Goal: Find specific page/section: Find specific page/section

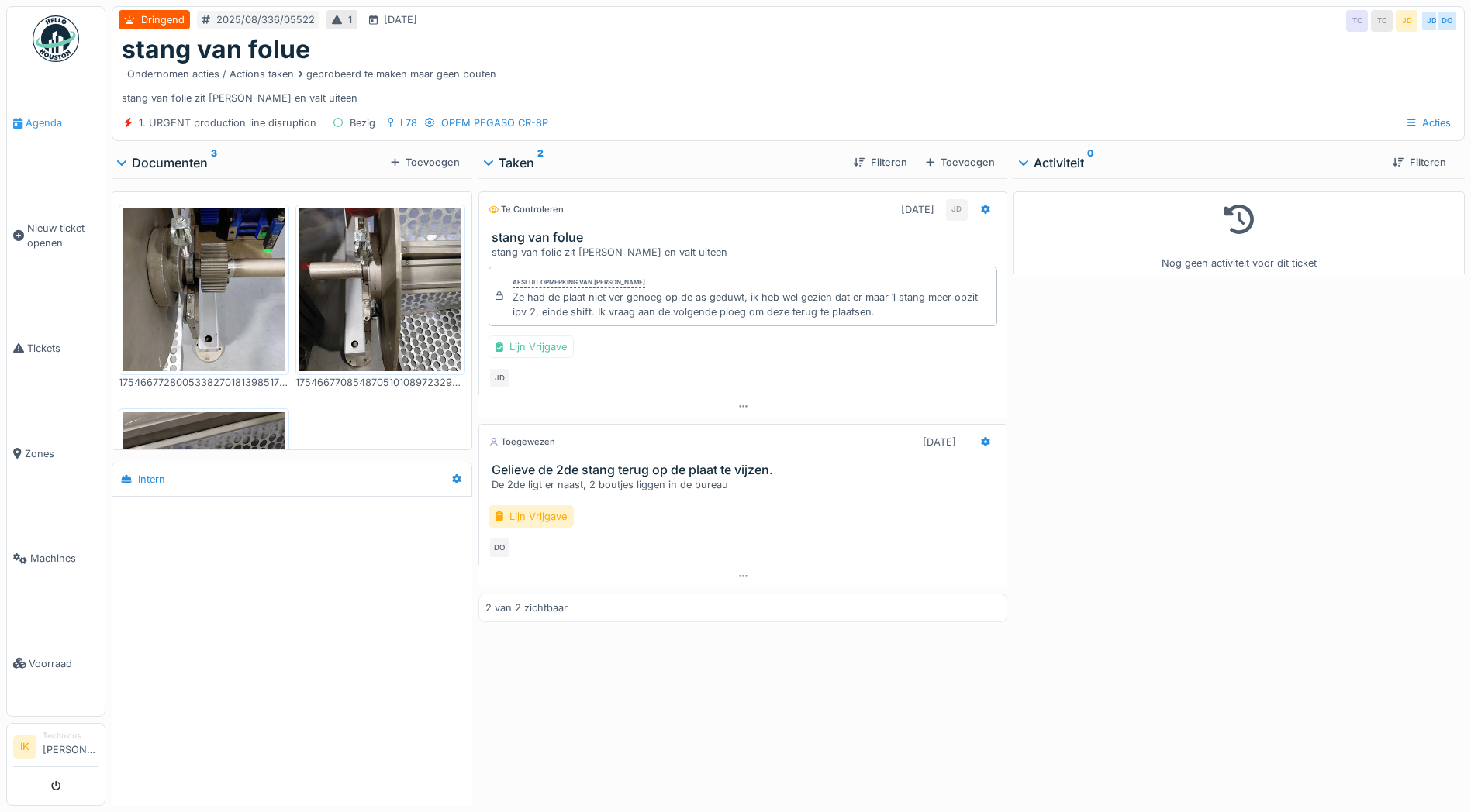
click at [32, 124] on span "Agenda" at bounding box center [61, 123] width 73 height 15
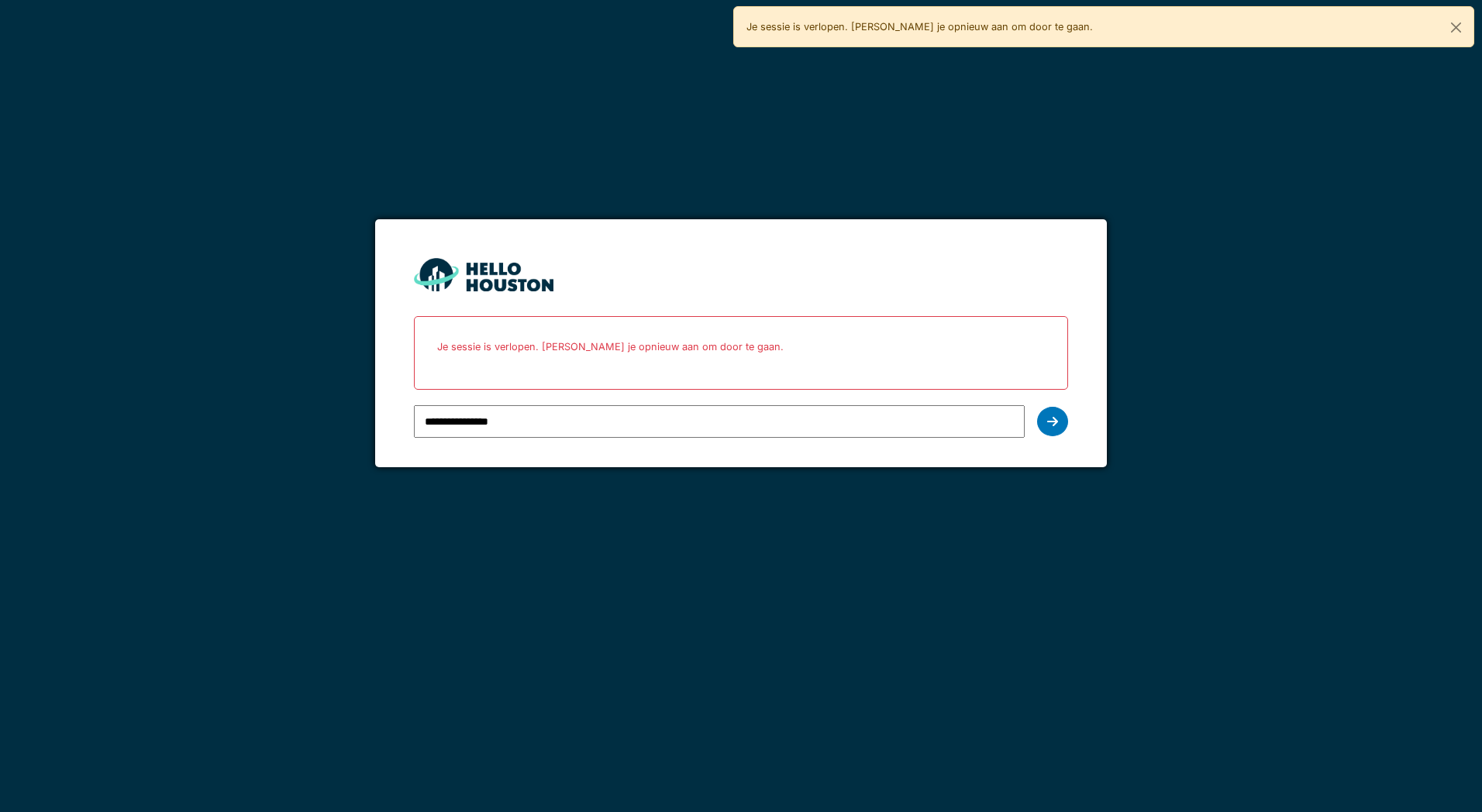
click at [461, 424] on input "**********" at bounding box center [719, 422] width 610 height 33
click at [1054, 419] on icon at bounding box center [1052, 421] width 11 height 12
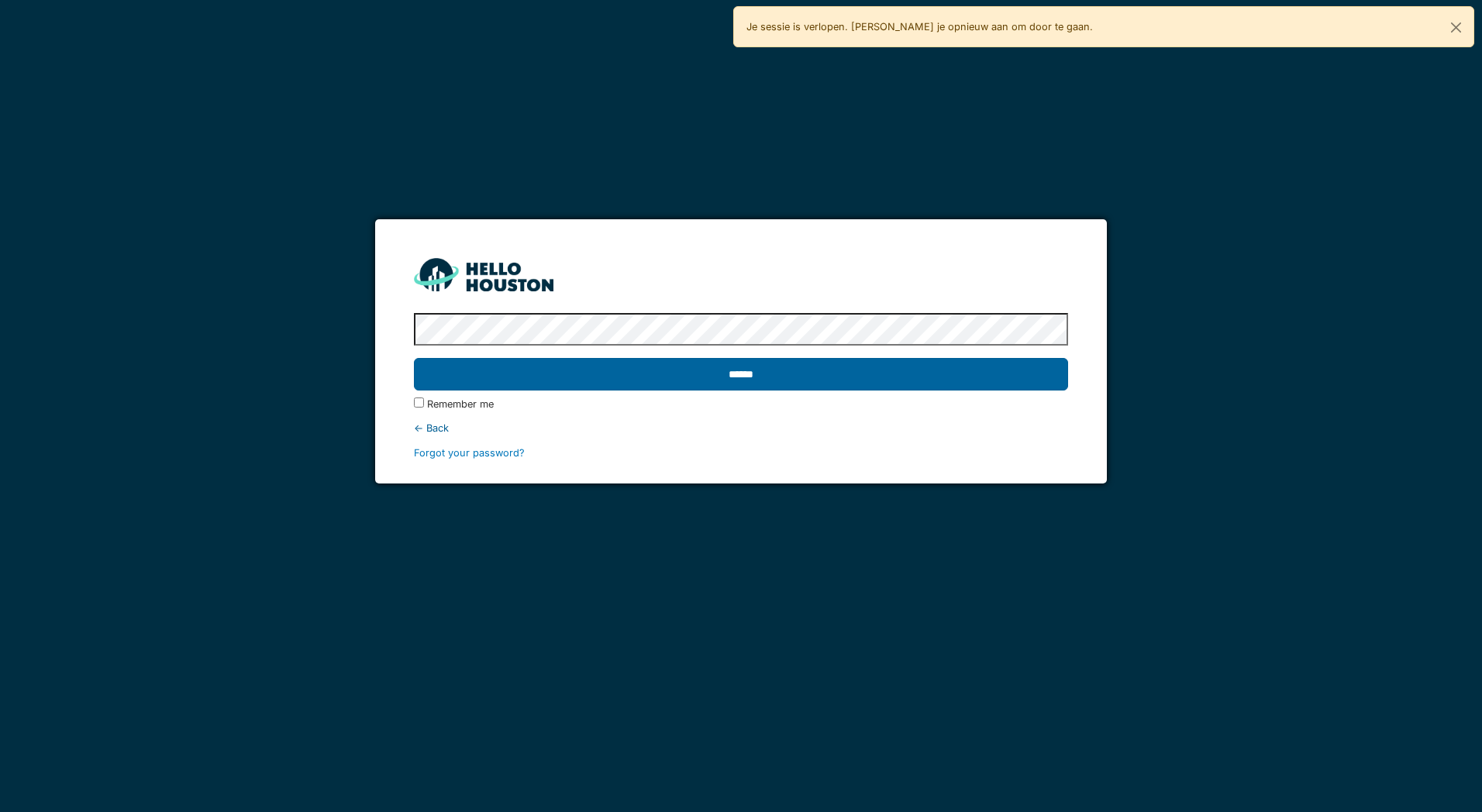
click at [731, 373] on input "******" at bounding box center [741, 374] width 653 height 33
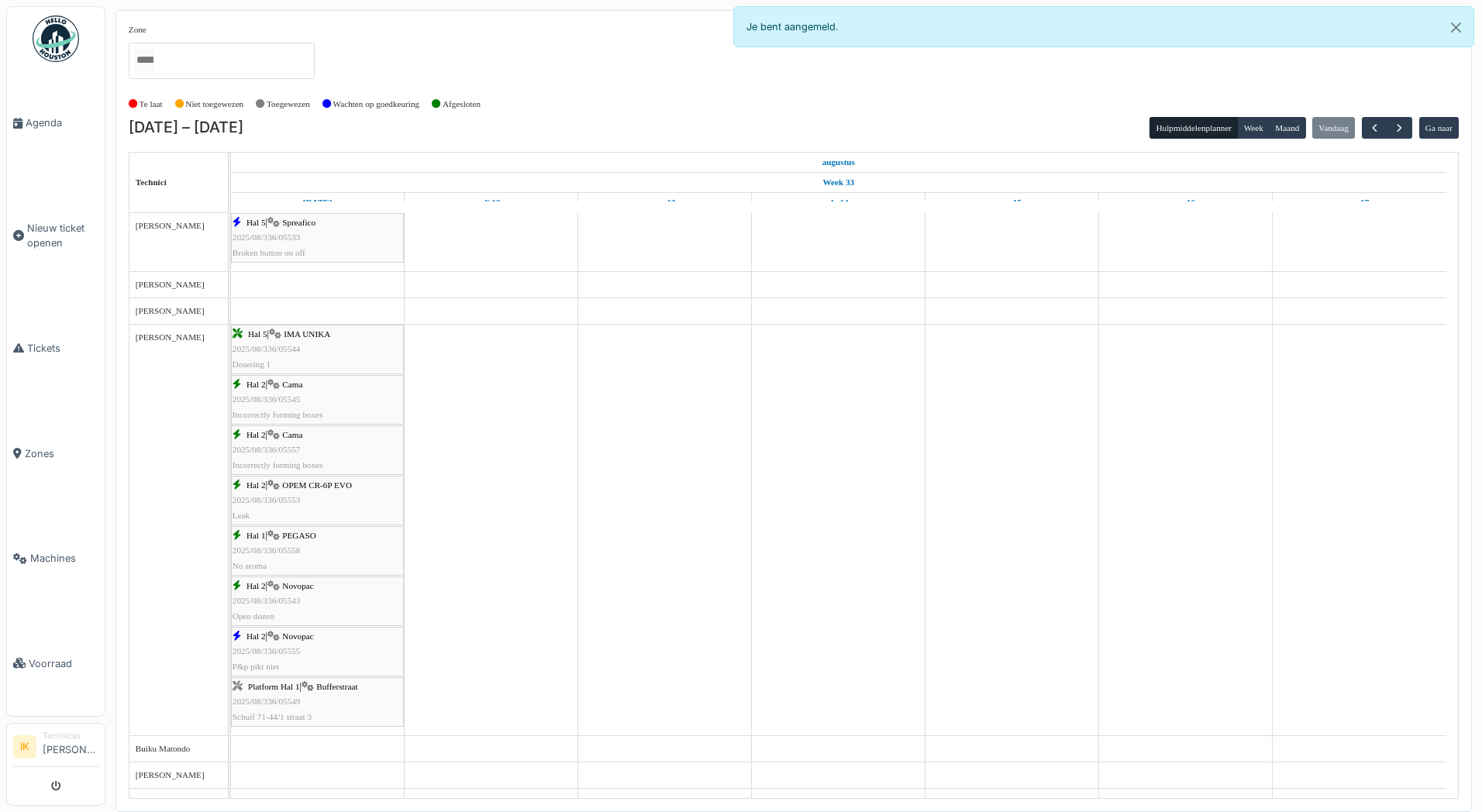
click at [300, 397] on div "Hal 2 | Cama 2025/08/336/05545 Incorrectly forming boxes" at bounding box center [317, 399] width 169 height 45
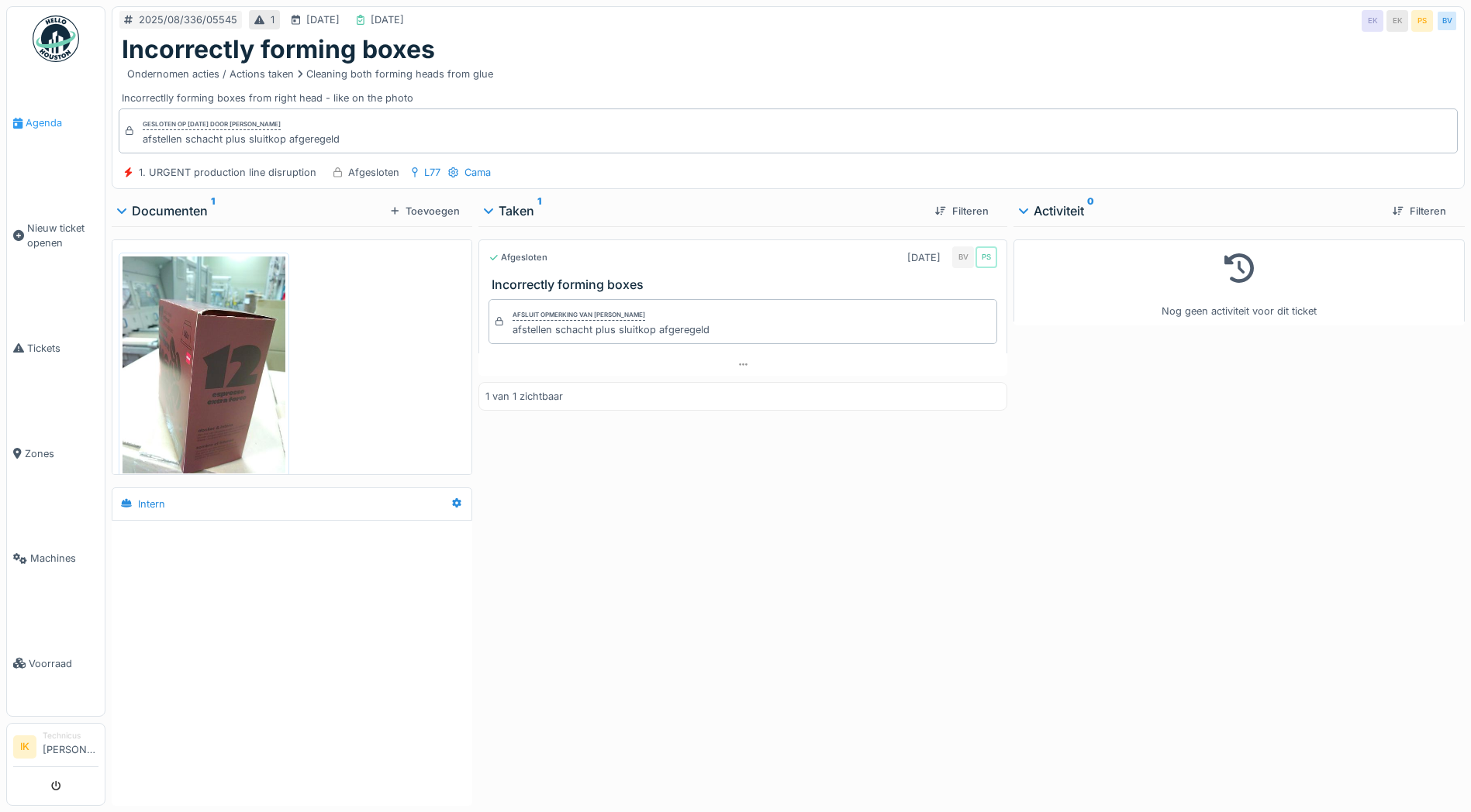
click at [41, 124] on span "Agenda" at bounding box center [61, 123] width 73 height 15
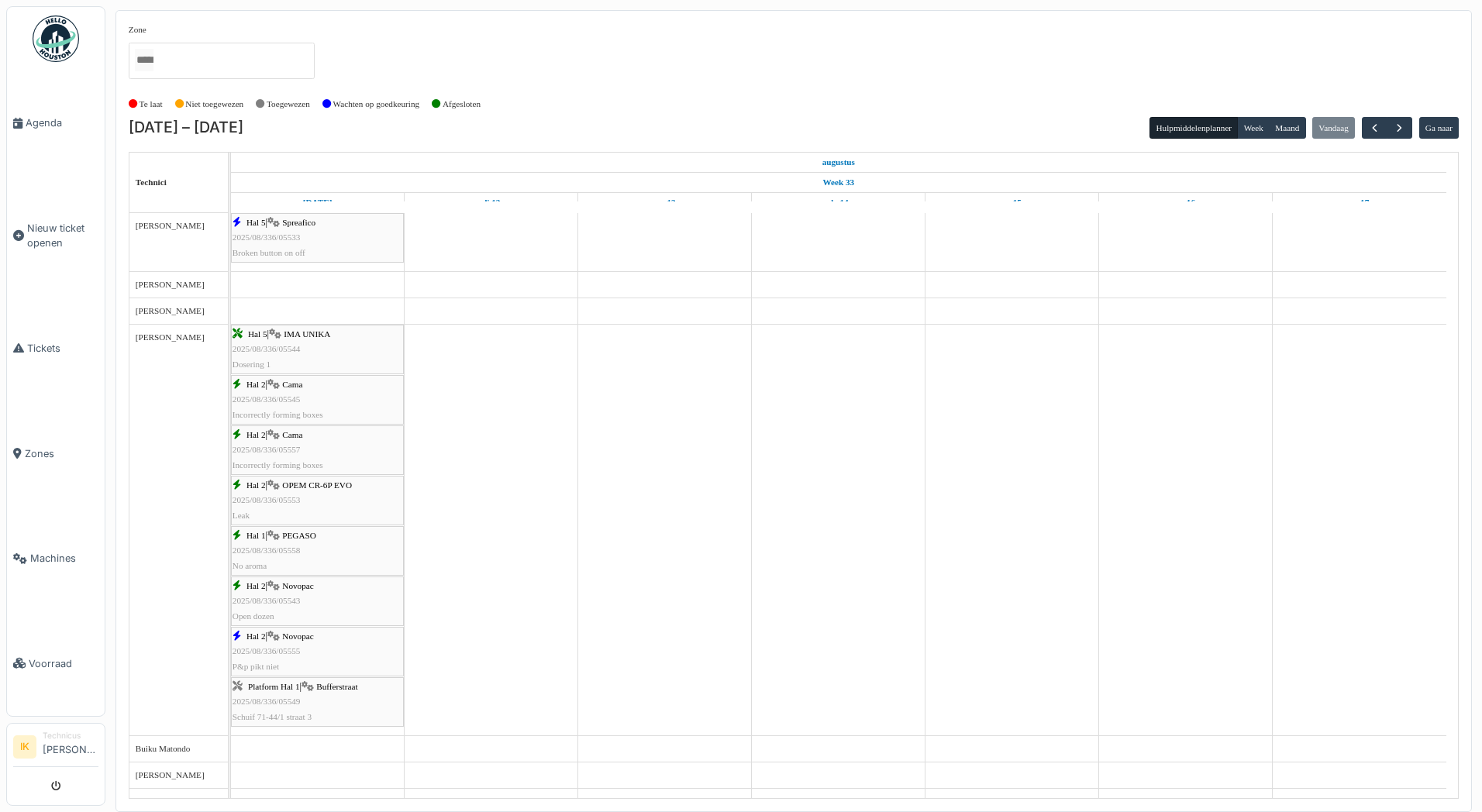
click at [343, 449] on div "Hal 2 | Cama 2025/08/336/05557 Incorrectly forming boxes" at bounding box center [317, 450] width 169 height 45
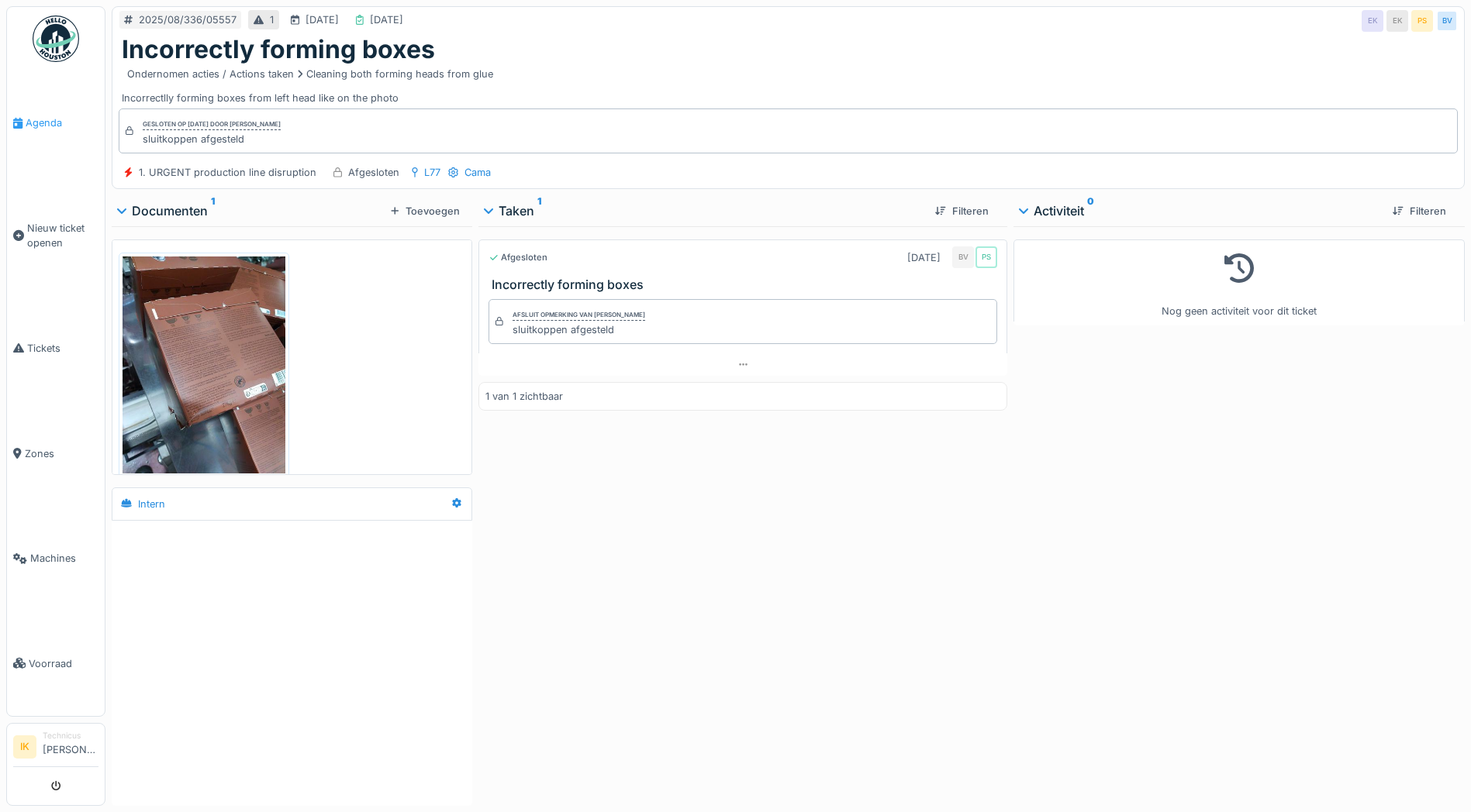
click at [49, 119] on span "Agenda" at bounding box center [61, 123] width 73 height 15
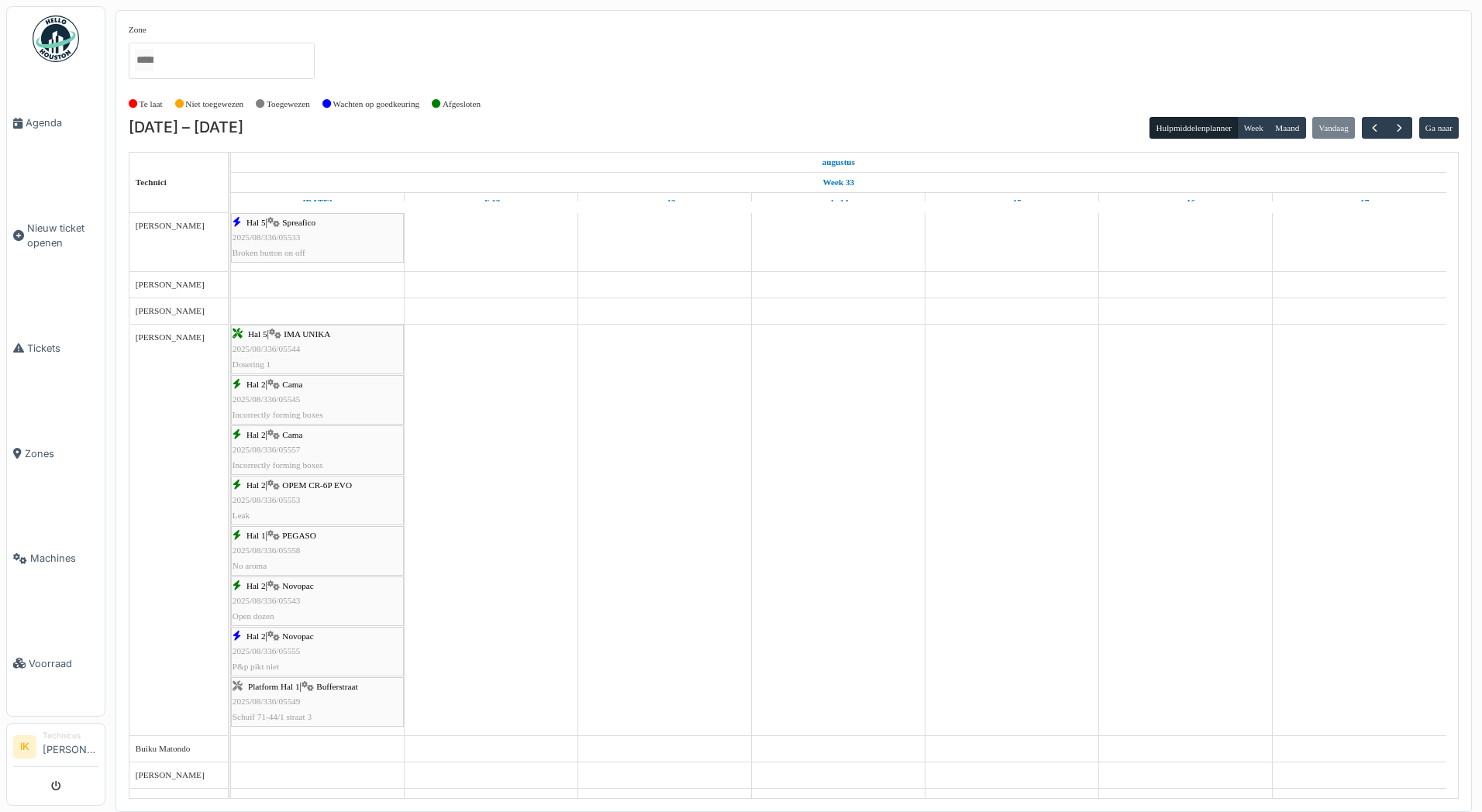
click at [325, 498] on div "Hal 2 | OPEM CR-6P EVO 2025/08/336/05553 Leak" at bounding box center [317, 500] width 169 height 45
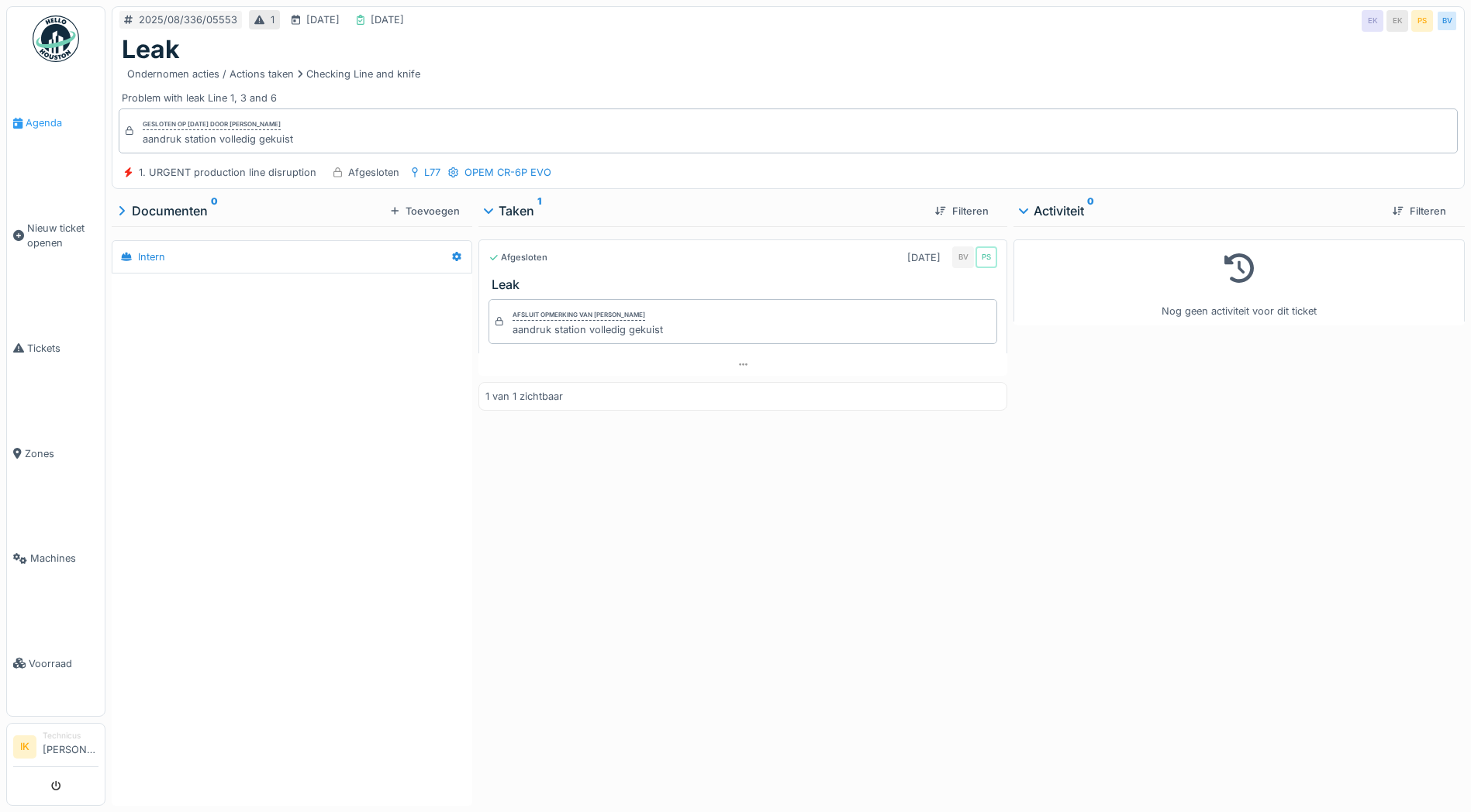
click at [38, 122] on span "Agenda" at bounding box center [61, 123] width 73 height 15
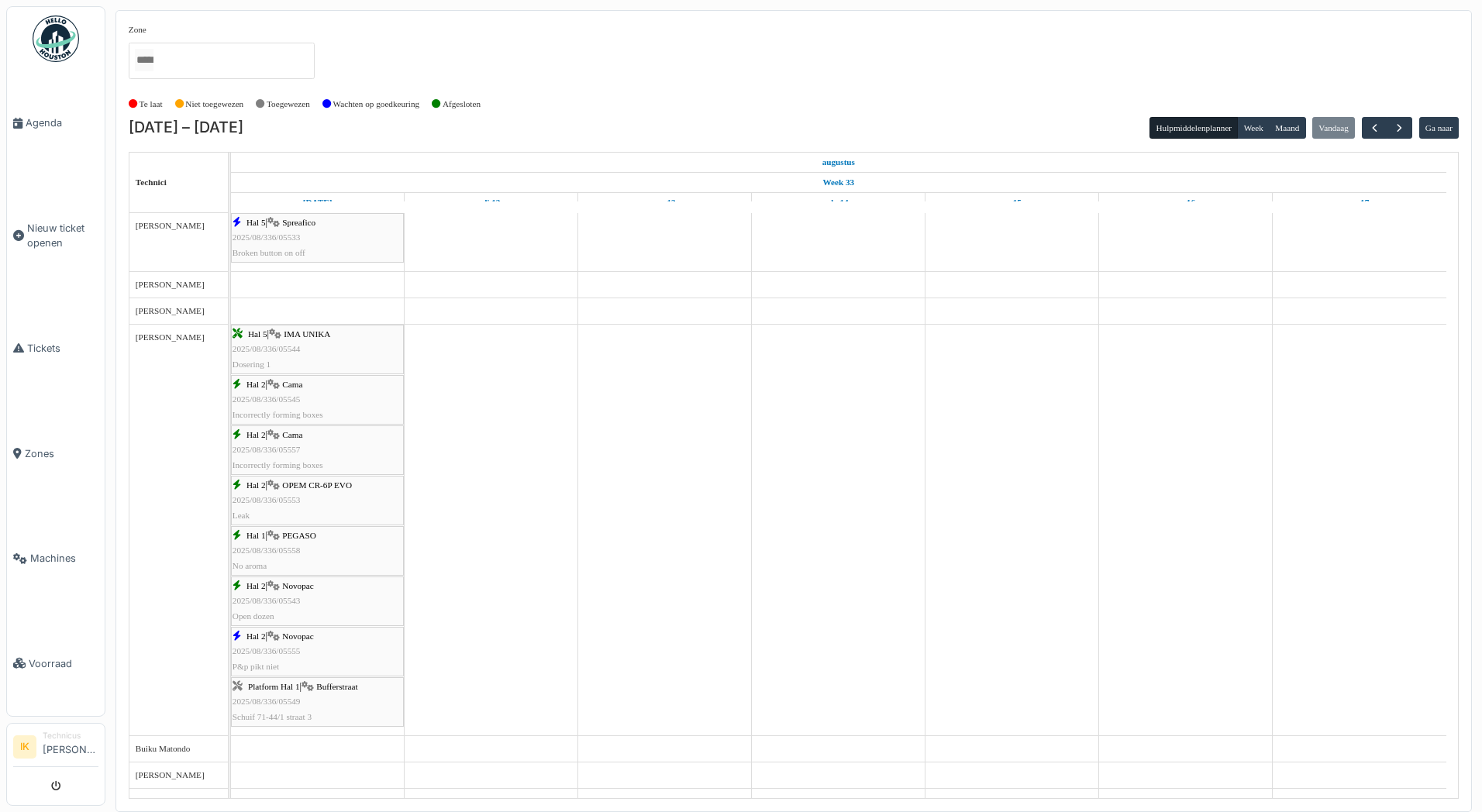
click at [305, 553] on div "Hal 1 | PEGASO 2025/08/336/05558 No aroma" at bounding box center [317, 551] width 169 height 45
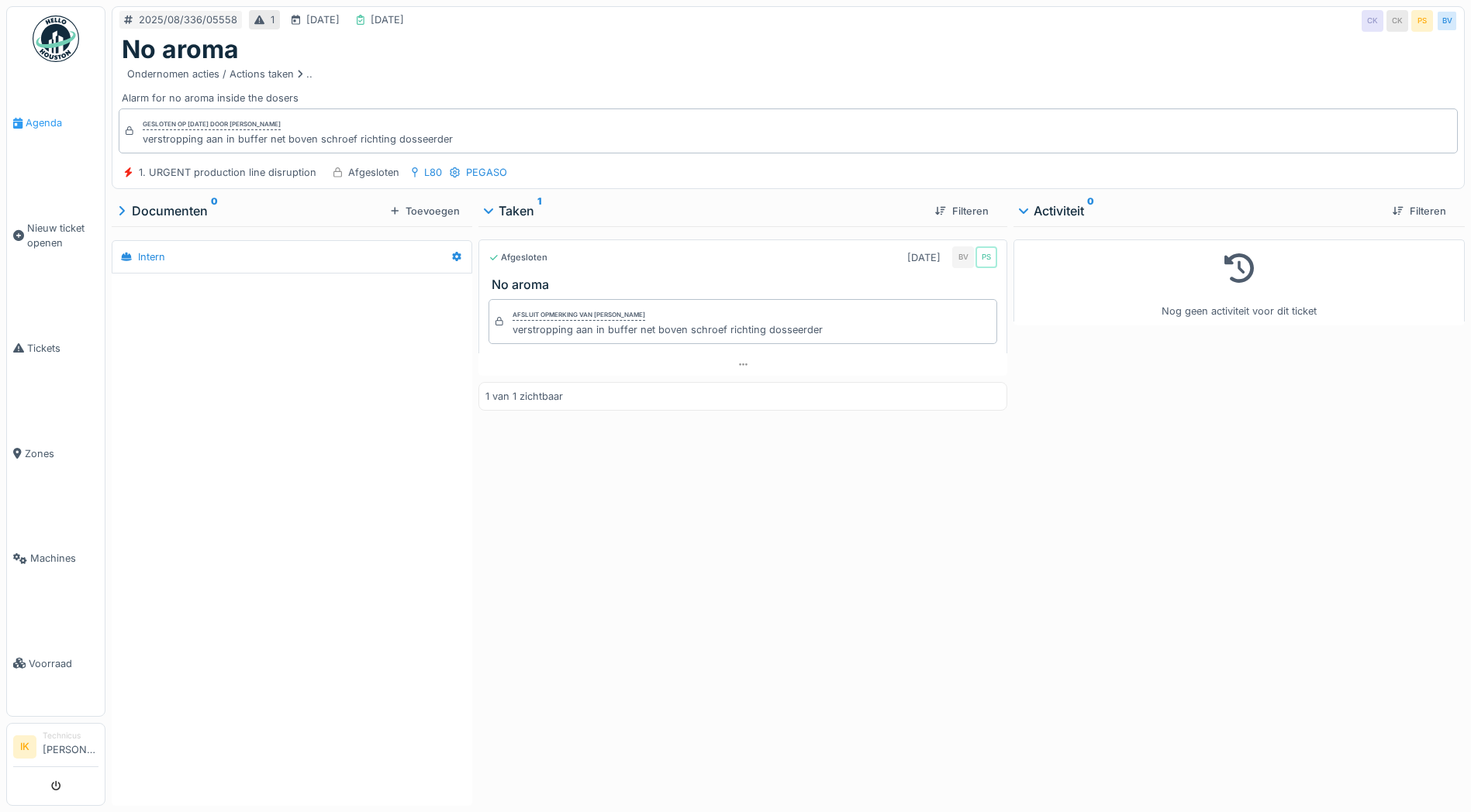
click at [40, 122] on span "Agenda" at bounding box center [61, 123] width 73 height 15
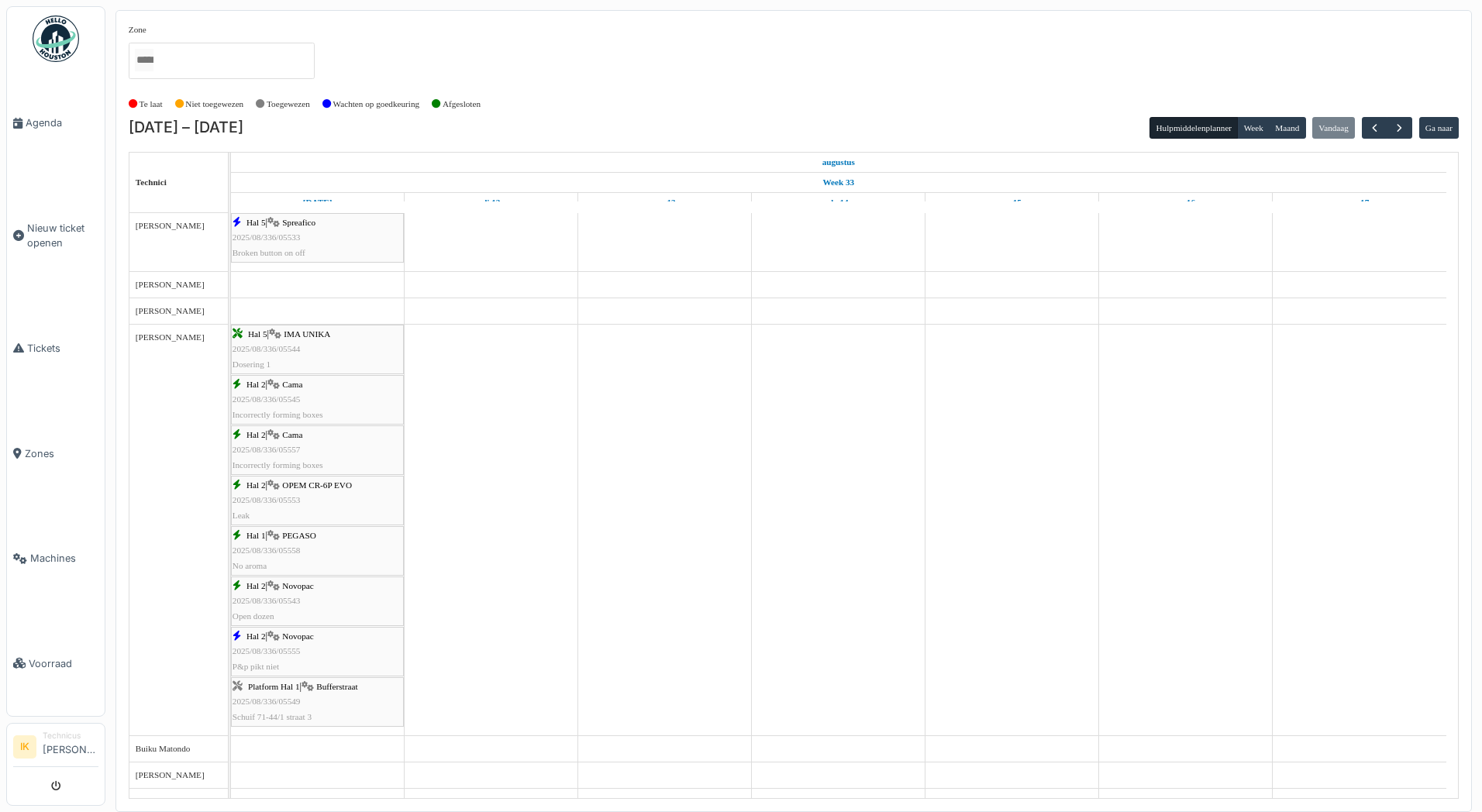
click at [339, 598] on div "Hal 2 | Novopac 2025/08/336/05543 Open dozen" at bounding box center [317, 601] width 169 height 45
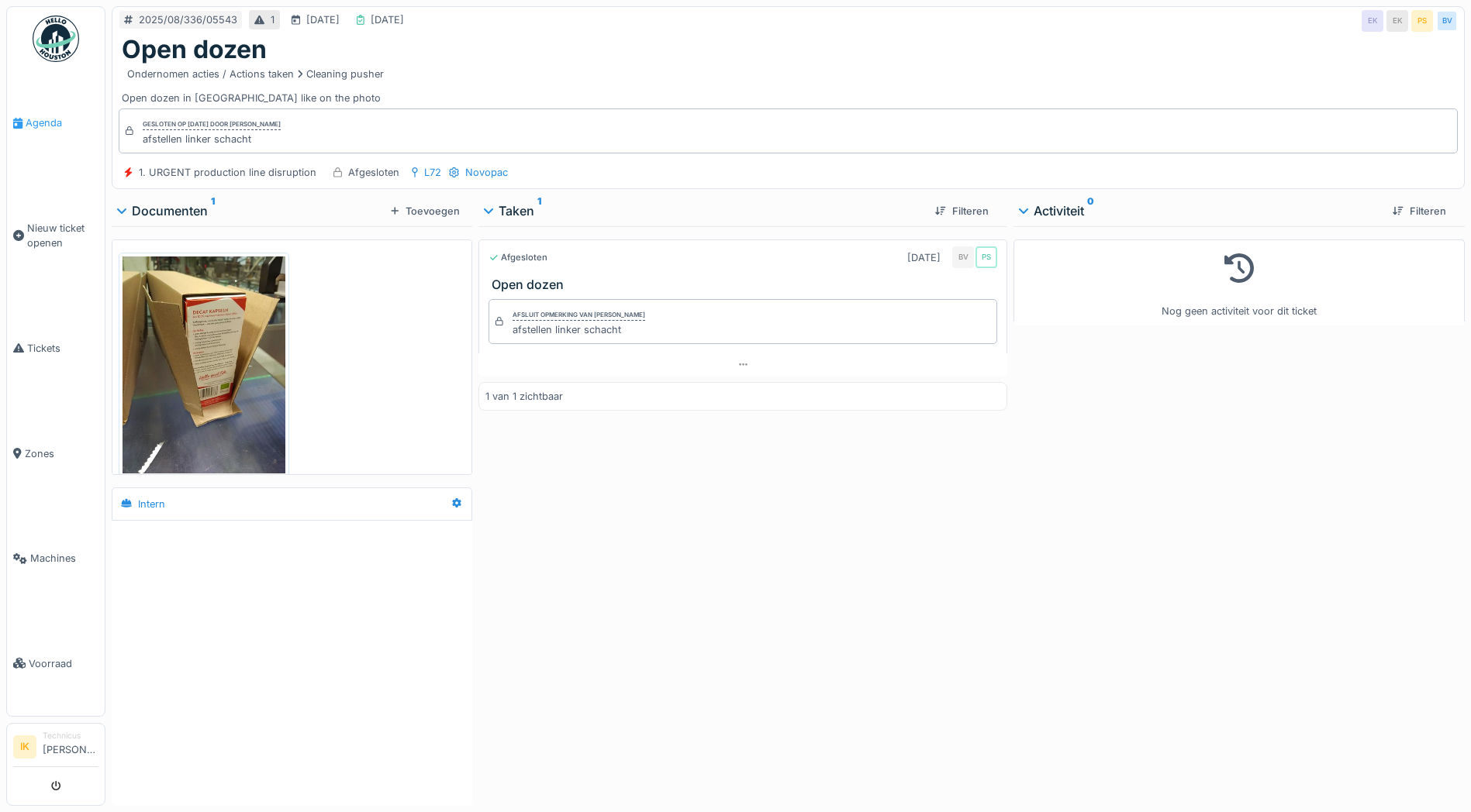
click at [51, 124] on span "Agenda" at bounding box center [61, 123] width 73 height 15
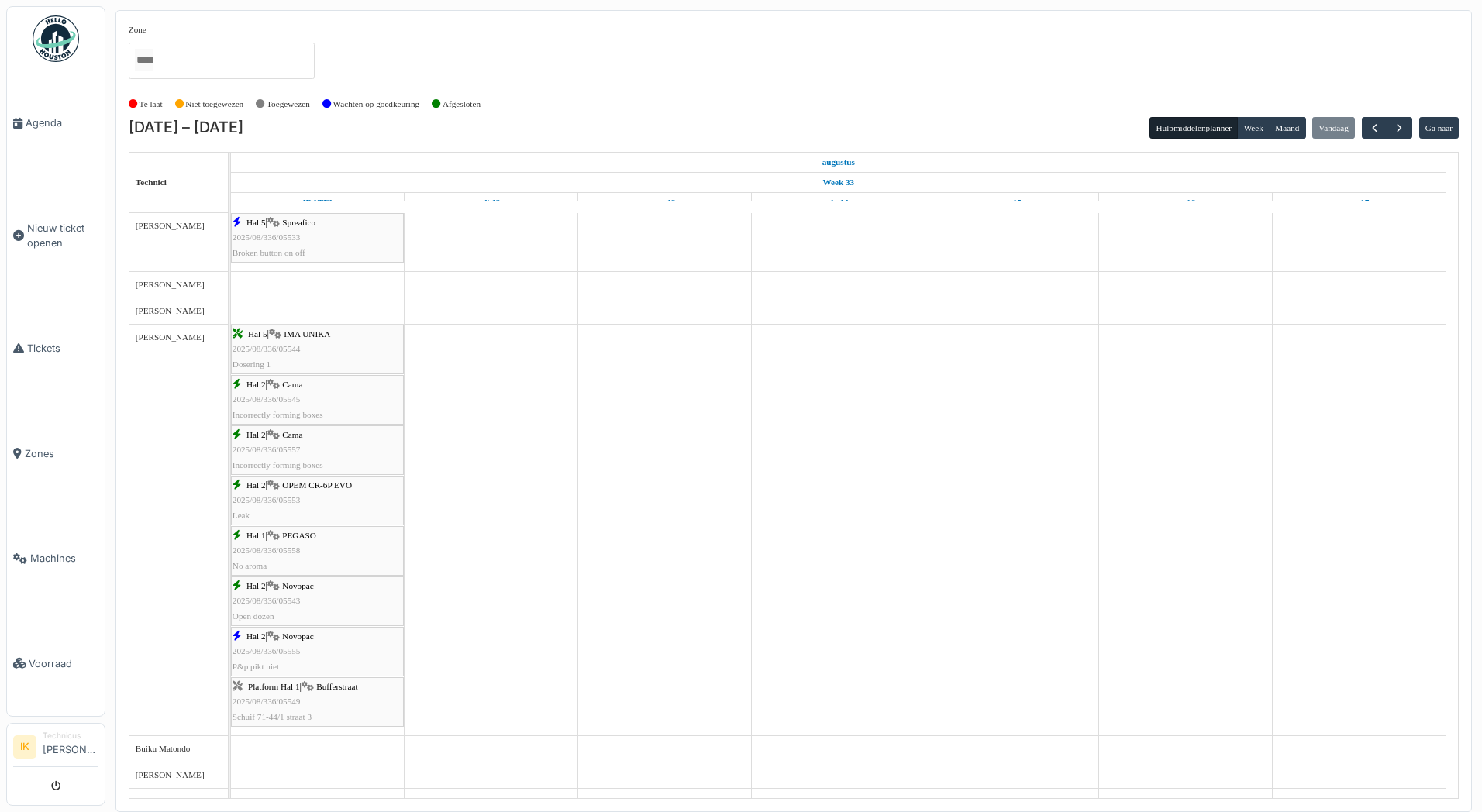
click at [280, 649] on span "2025/08/336/05555" at bounding box center [266, 651] width 68 height 9
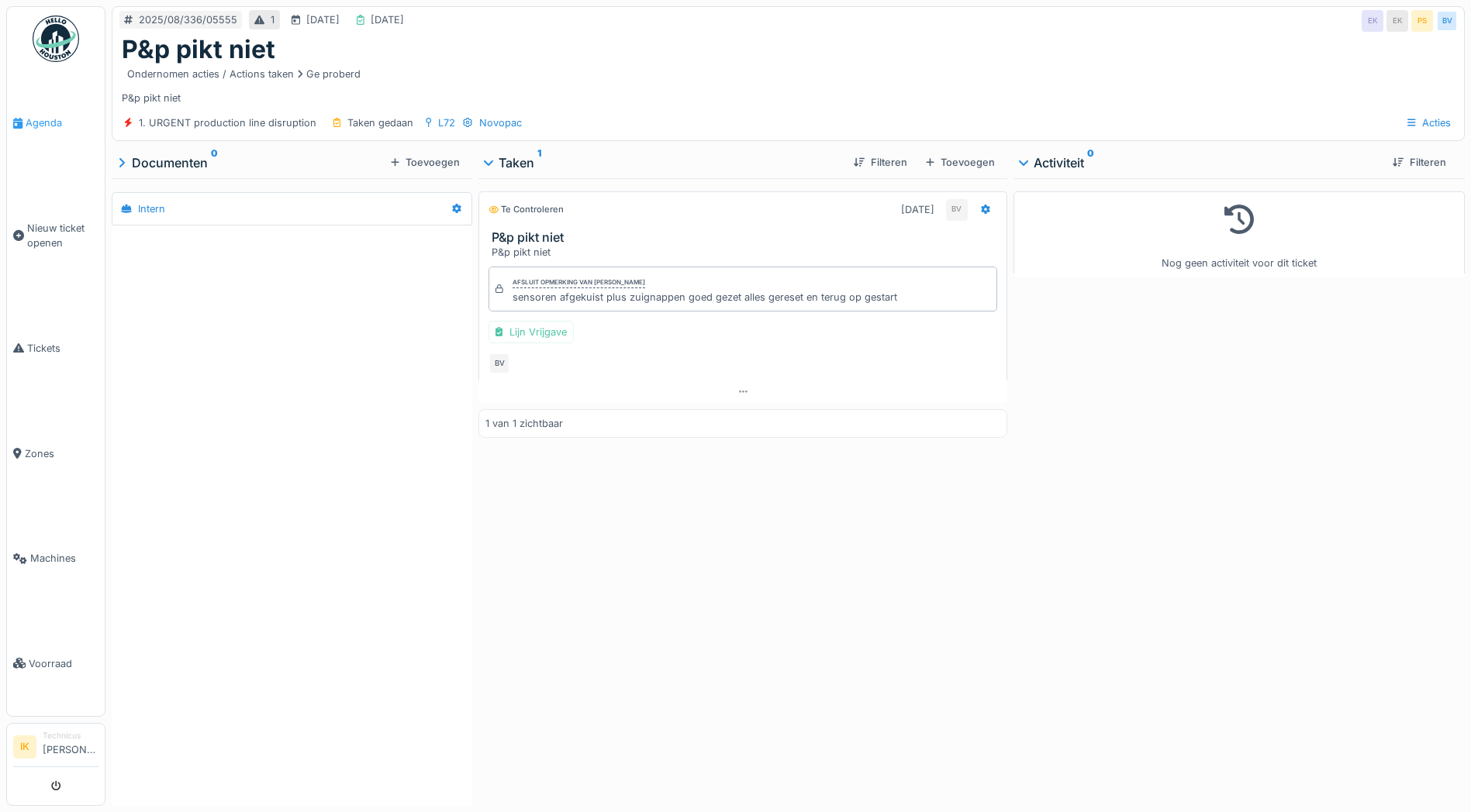
click at [47, 122] on span "Agenda" at bounding box center [61, 123] width 73 height 15
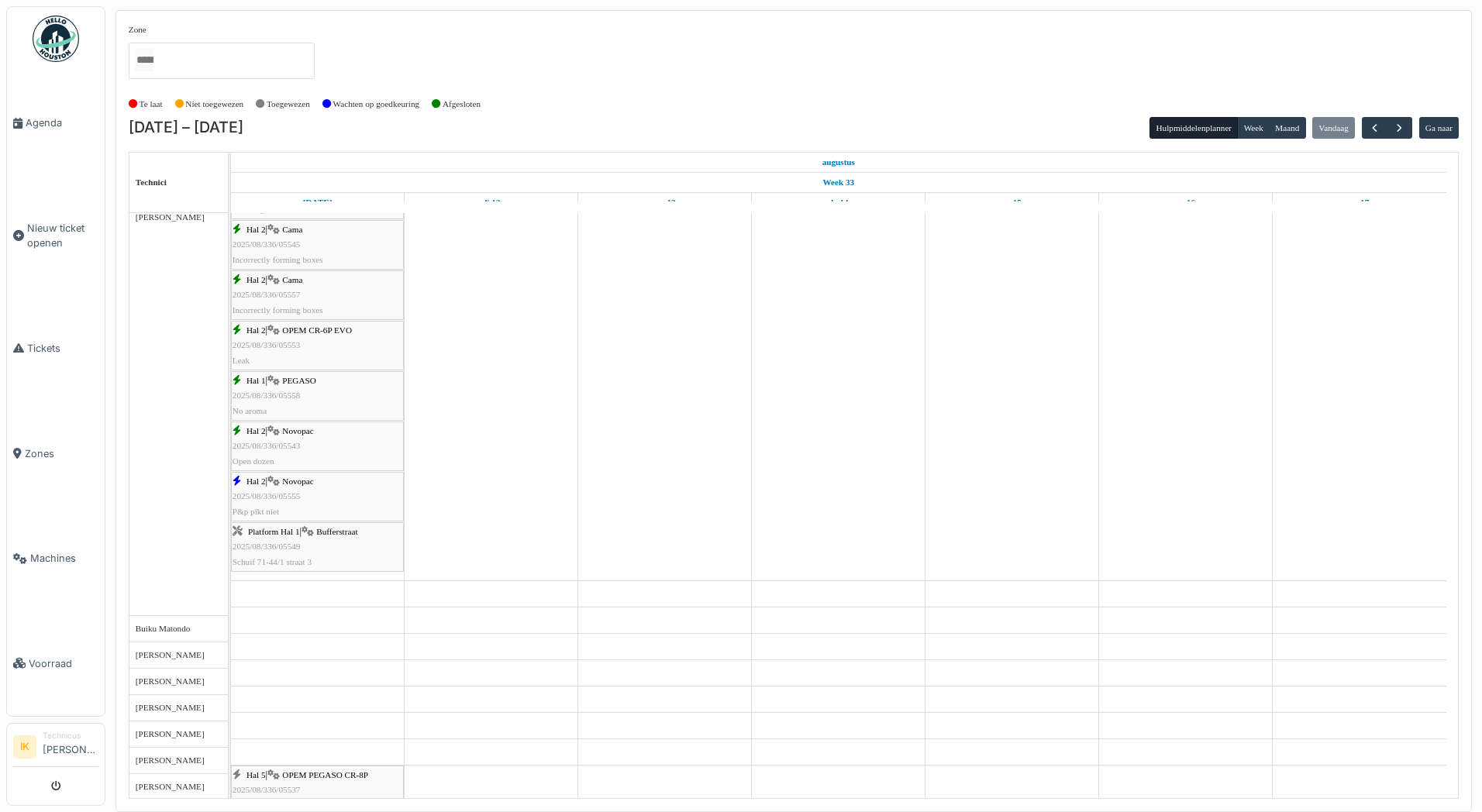
scroll to position [155, 0]
click at [285, 546] on span "2025/08/336/05549" at bounding box center [266, 546] width 68 height 9
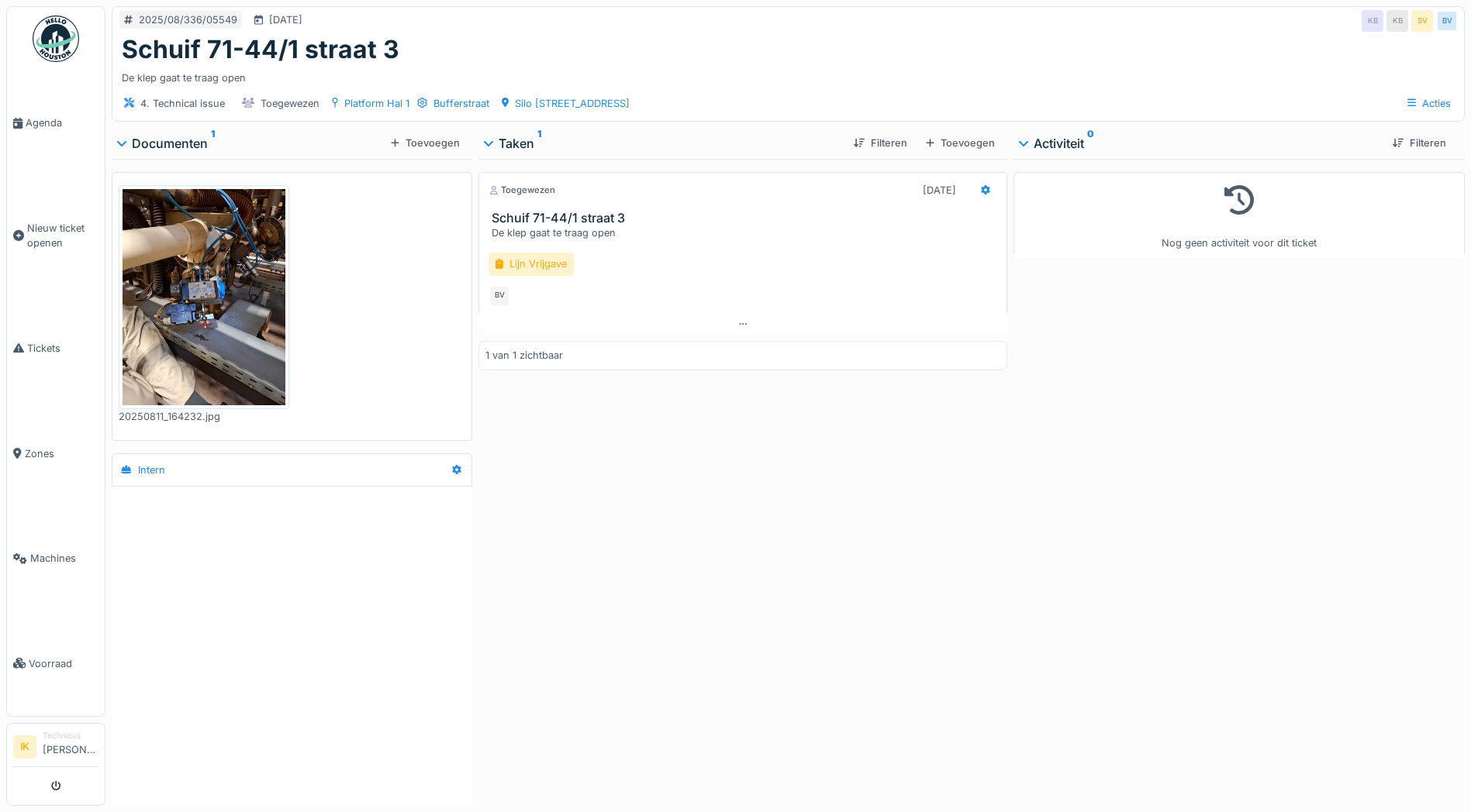
click at [226, 314] on img at bounding box center [204, 297] width 163 height 216
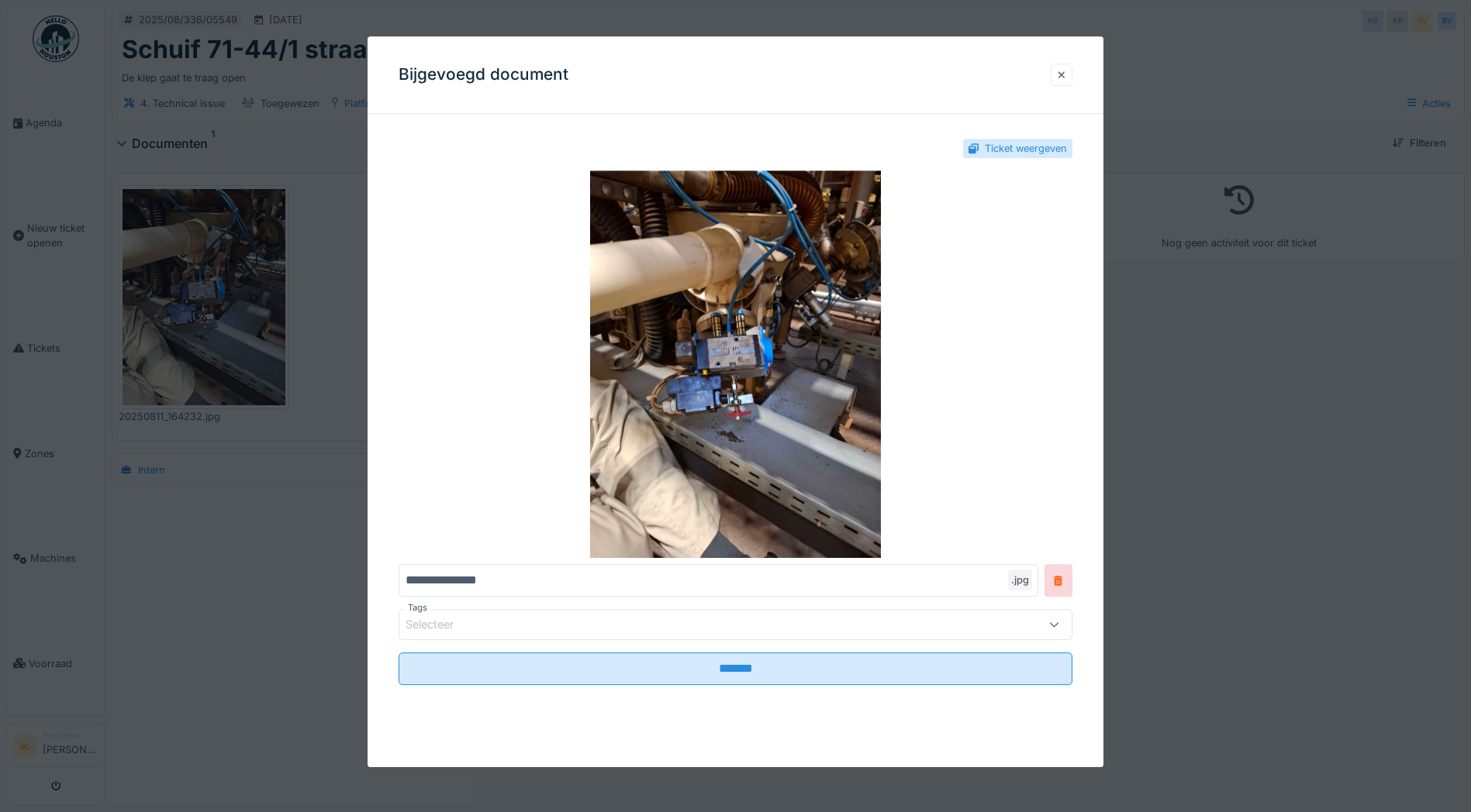
click at [1066, 77] on div at bounding box center [1061, 74] width 7 height 15
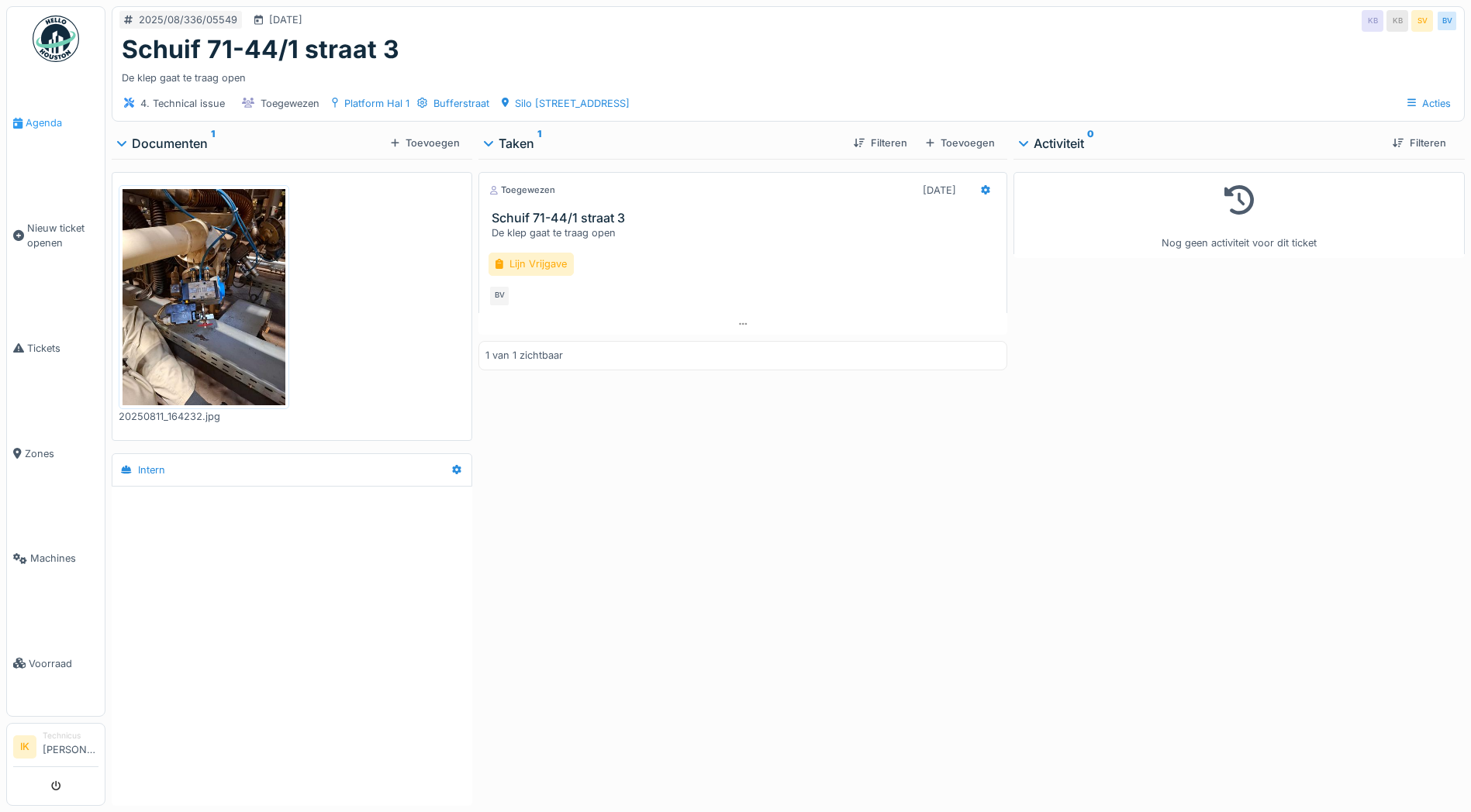
click at [48, 124] on span "Agenda" at bounding box center [61, 123] width 73 height 15
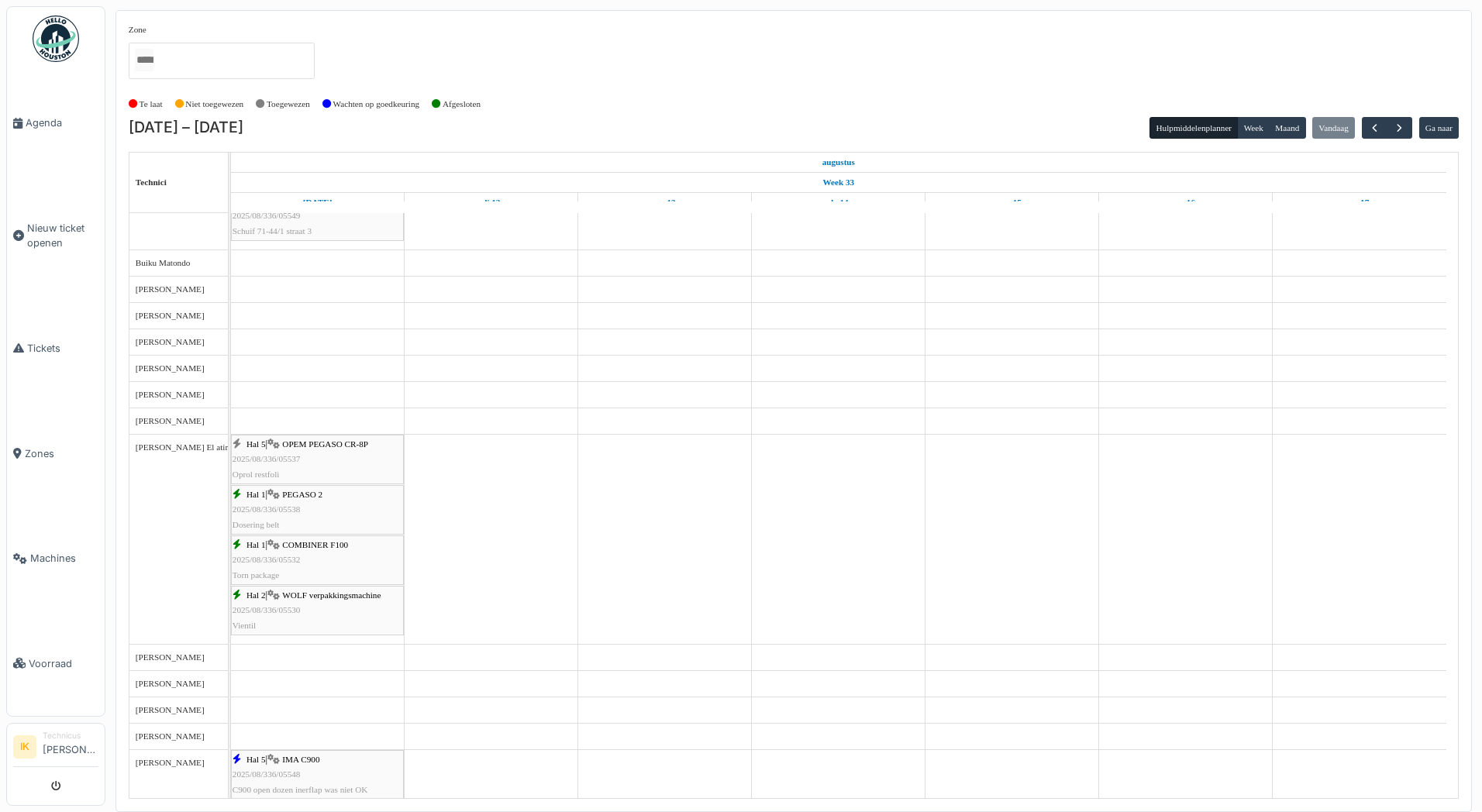
scroll to position [543, 0]
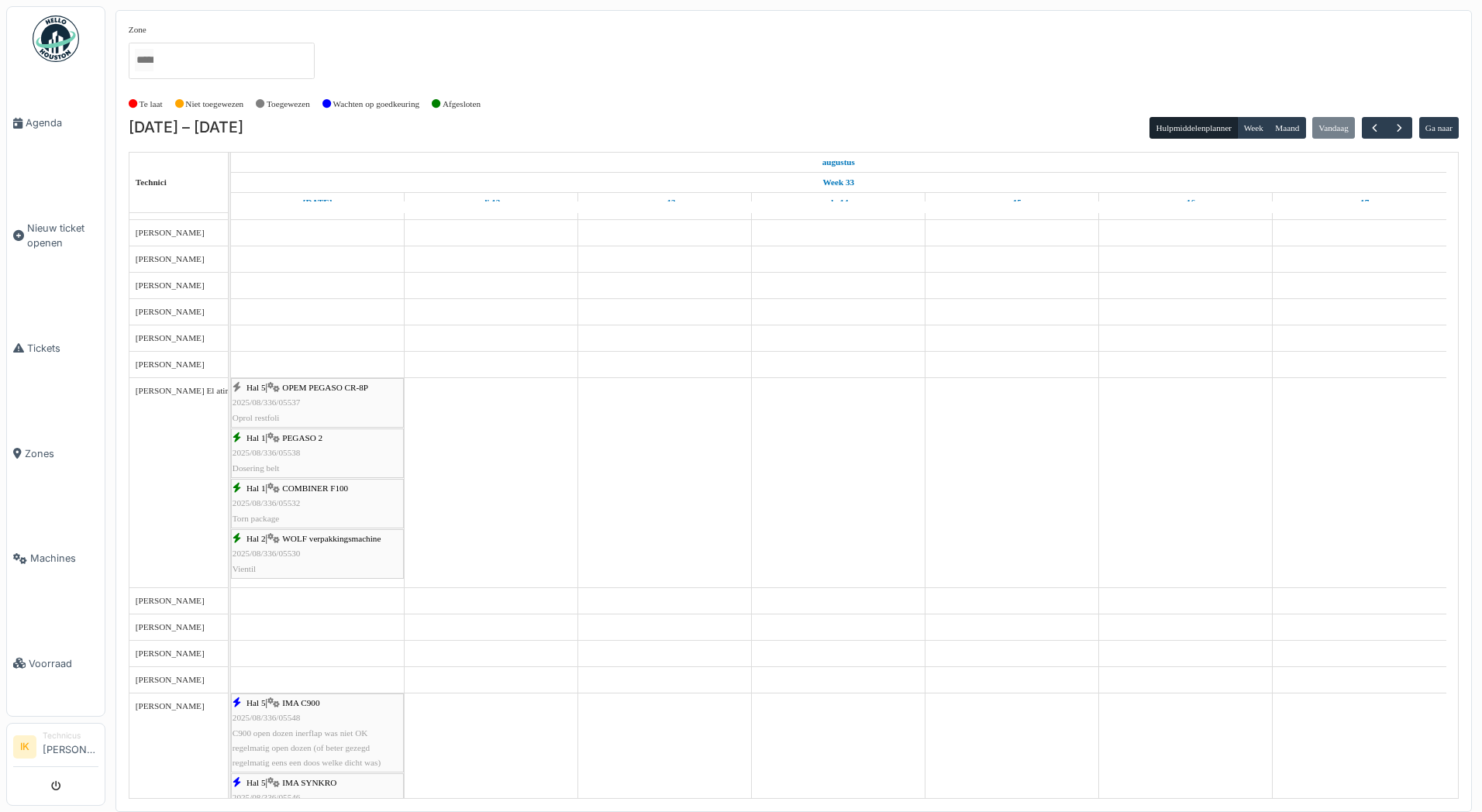
click at [353, 498] on div "Hal 1 | COMBINER F100 2025/08/336/05532 Torn package" at bounding box center [317, 503] width 169 height 45
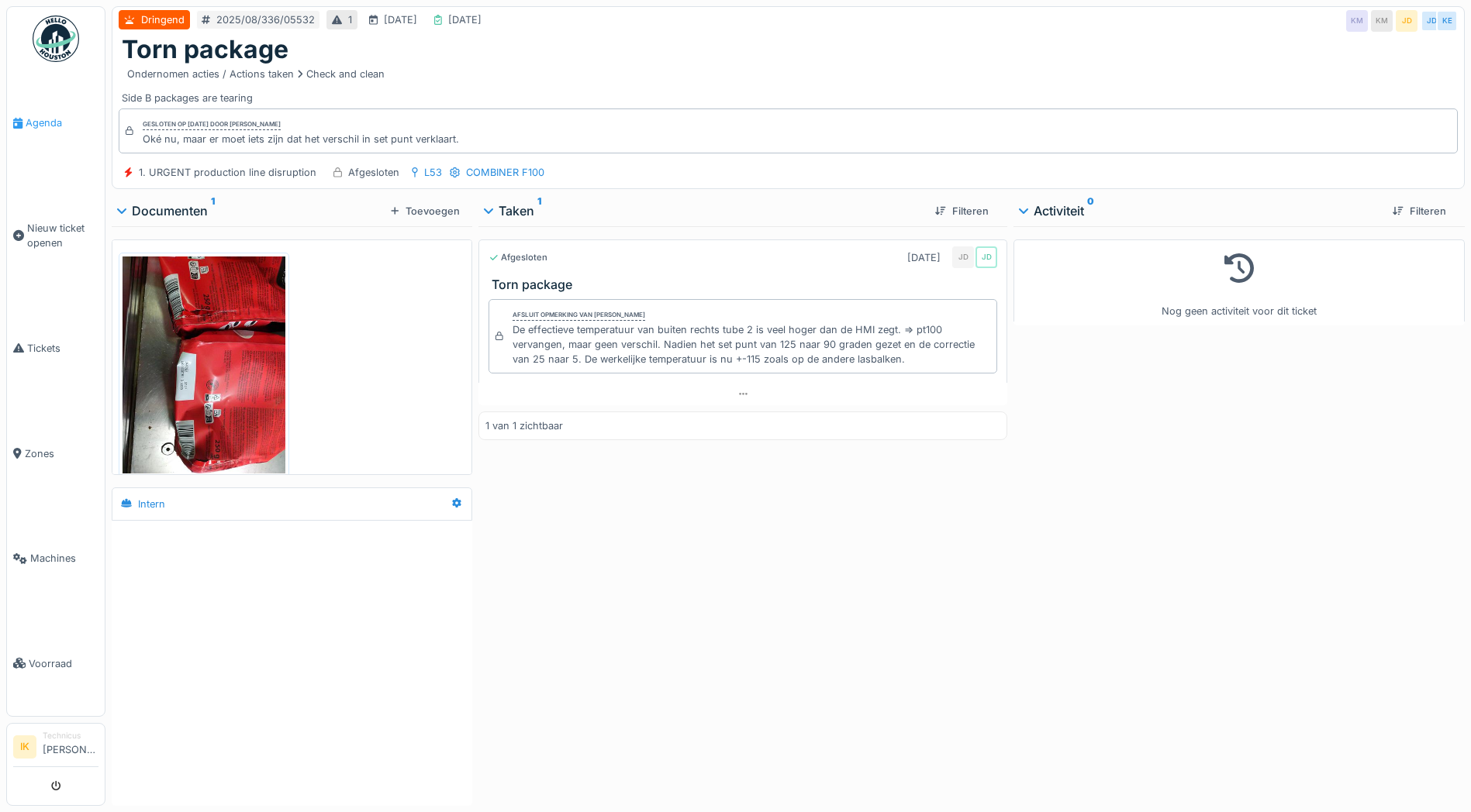
click at [45, 121] on span "Agenda" at bounding box center [61, 123] width 73 height 15
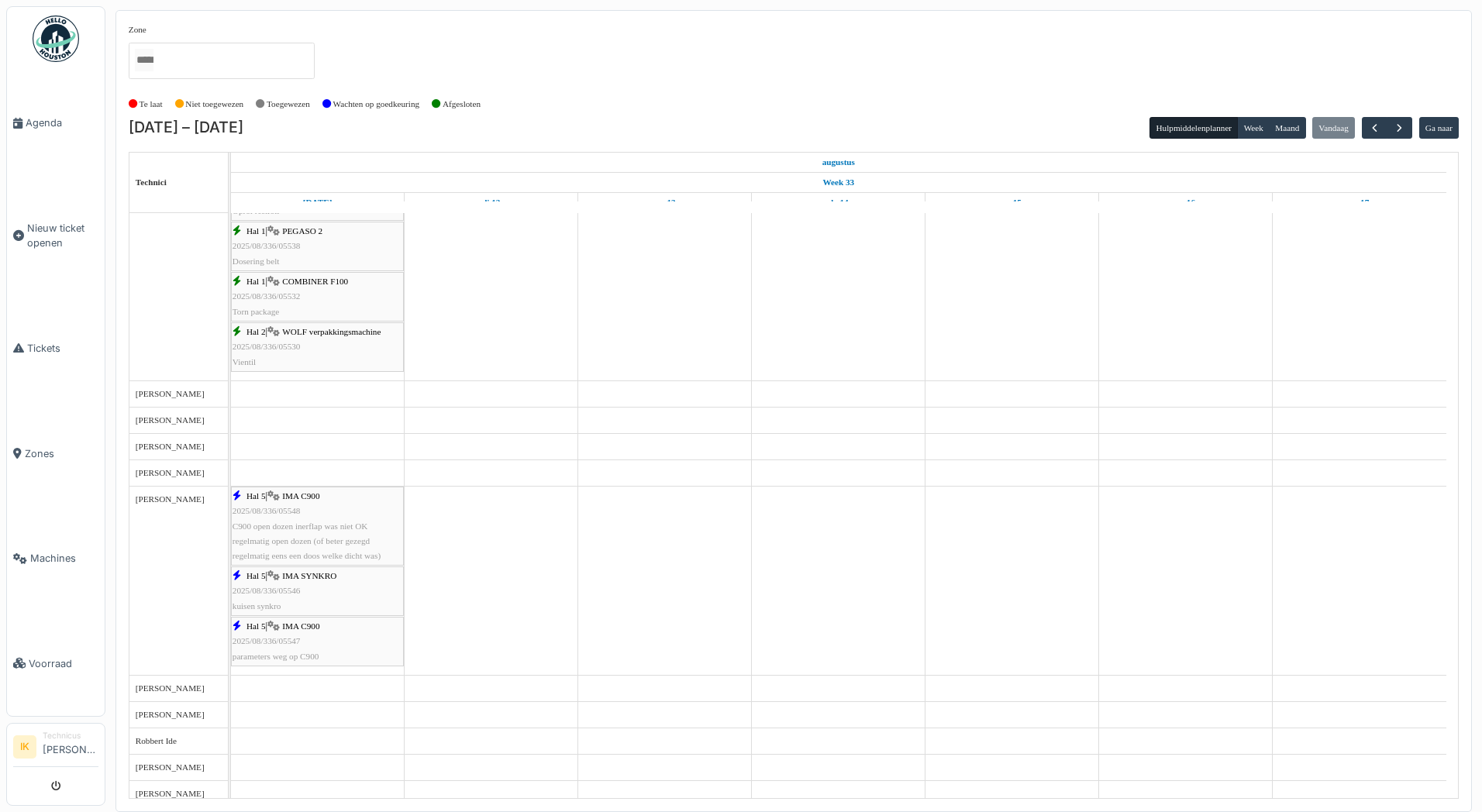
scroll to position [810, 0]
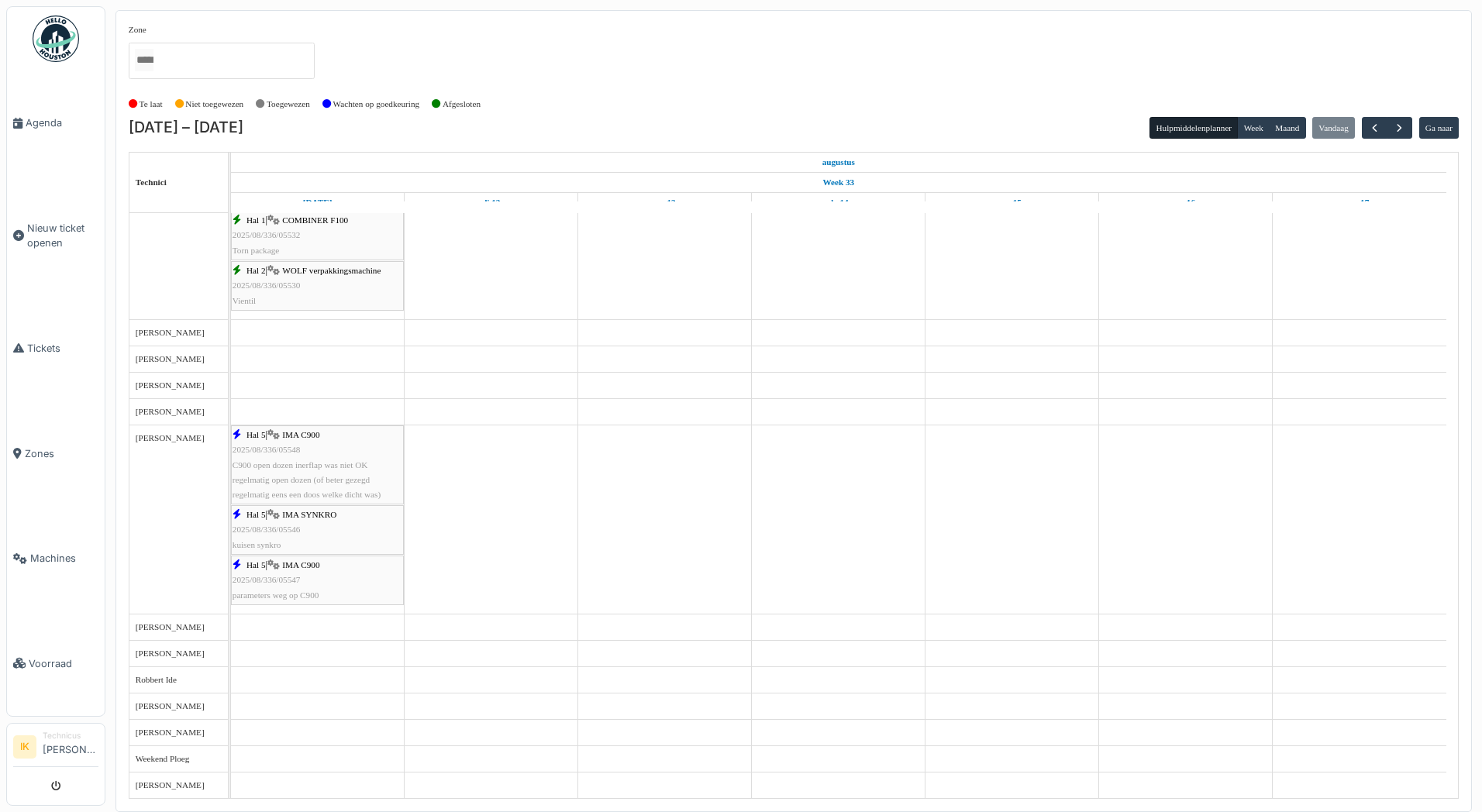
click at [295, 455] on div "Hal 5 | IMA C900 2025/08/336/05548 C900 open dozen inerflap was niet OK regelma…" at bounding box center [317, 465] width 169 height 74
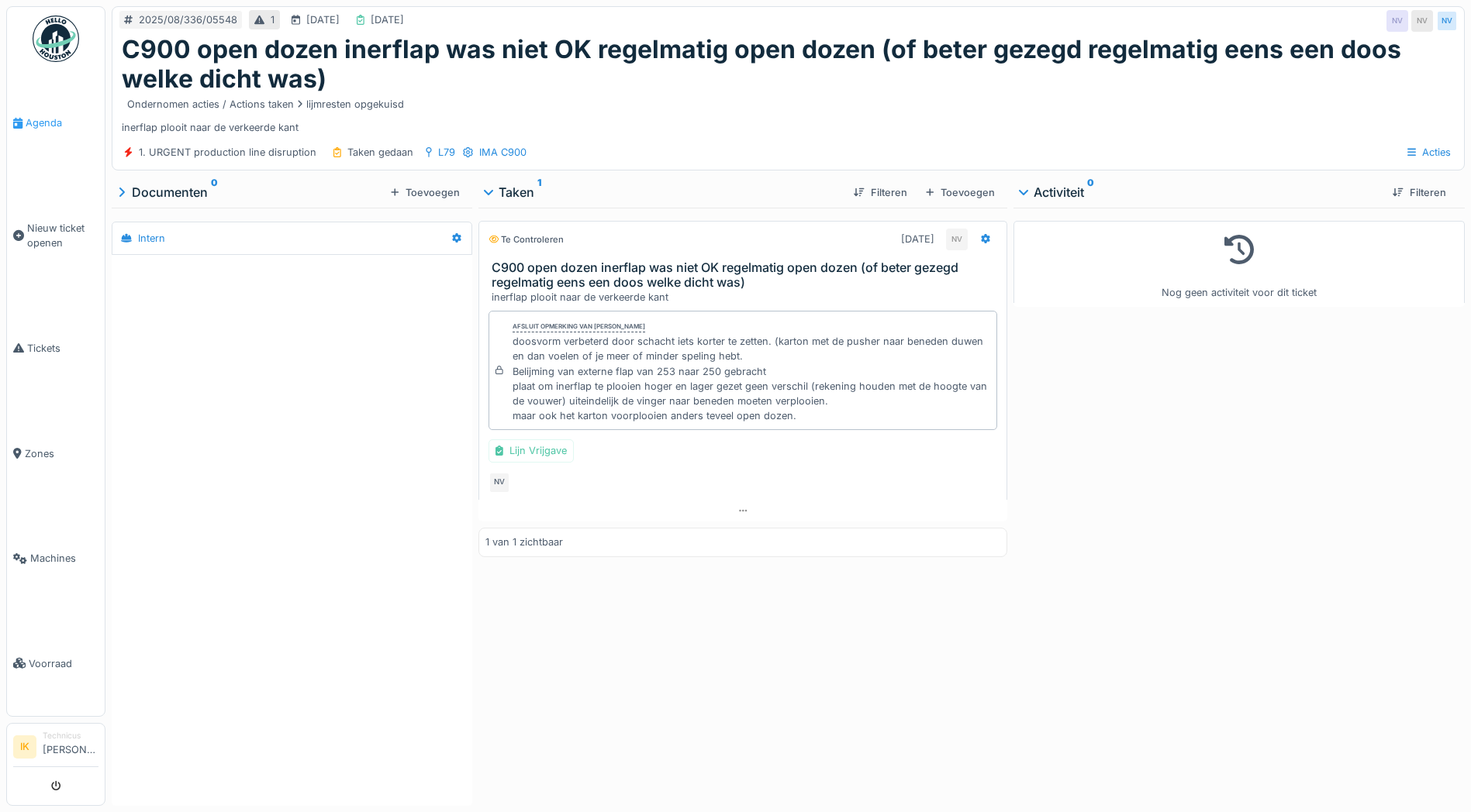
click at [27, 122] on span "Agenda" at bounding box center [61, 123] width 73 height 15
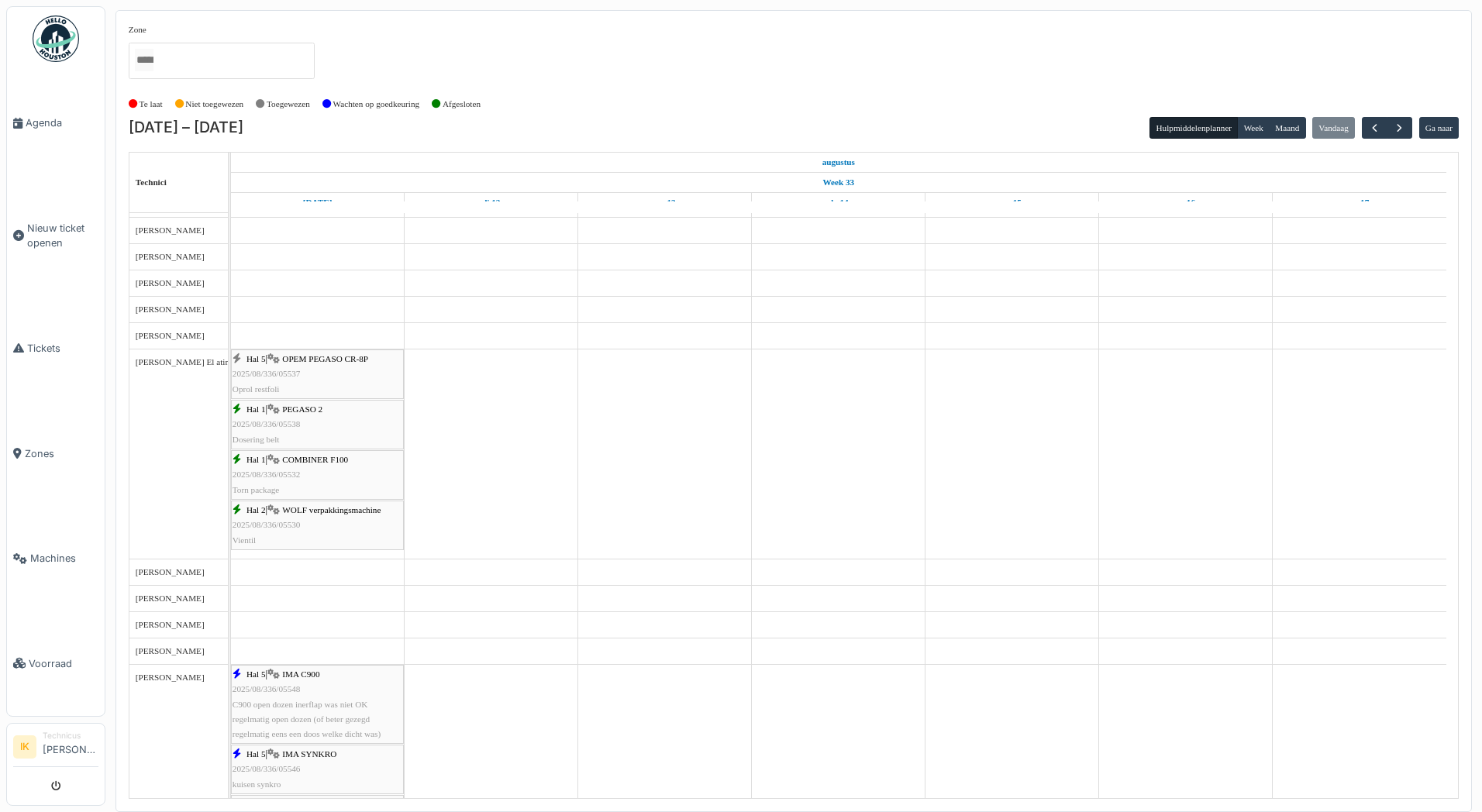
scroll to position [810, 0]
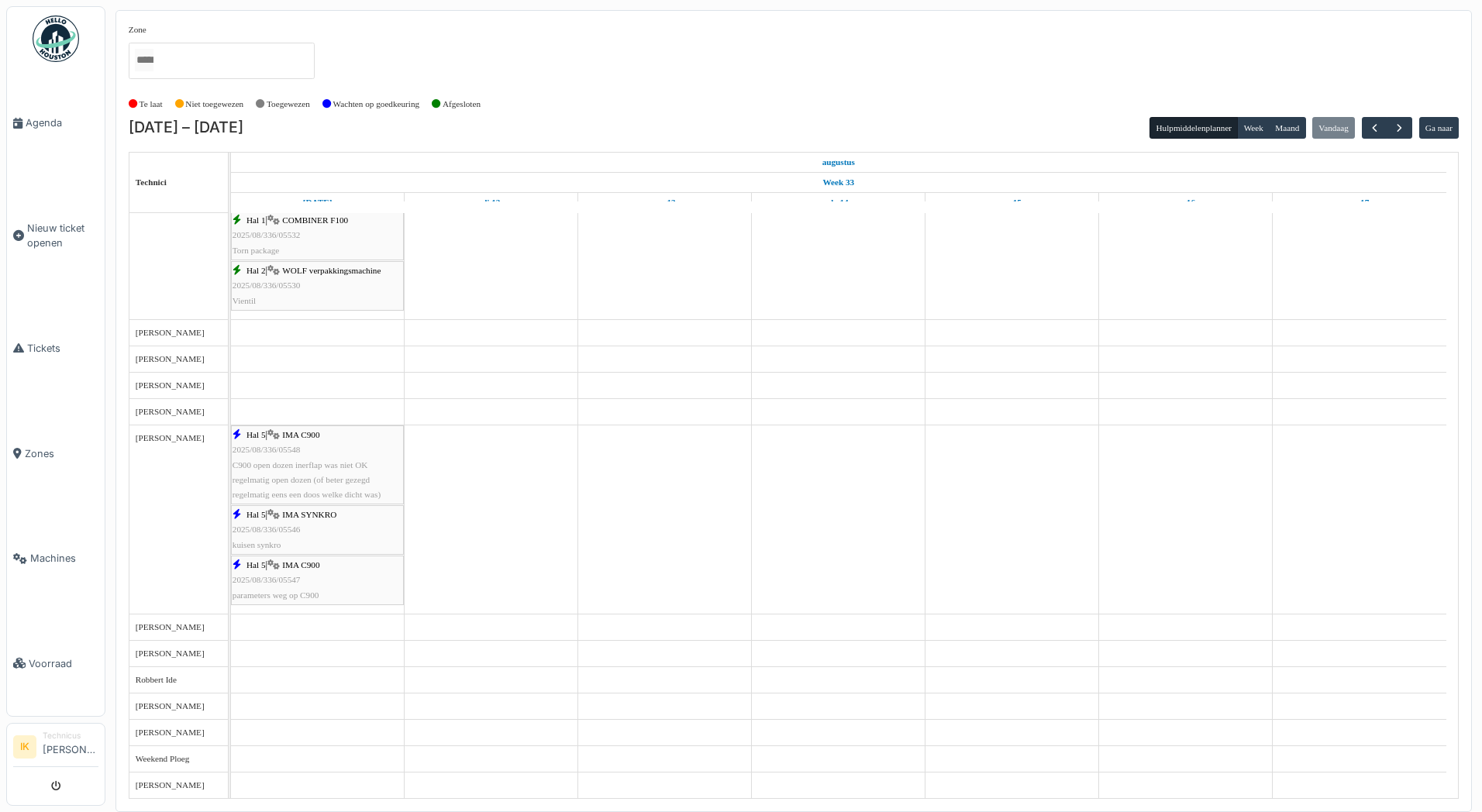
click at [296, 534] on span "2025/08/336/05546" at bounding box center [266, 529] width 68 height 9
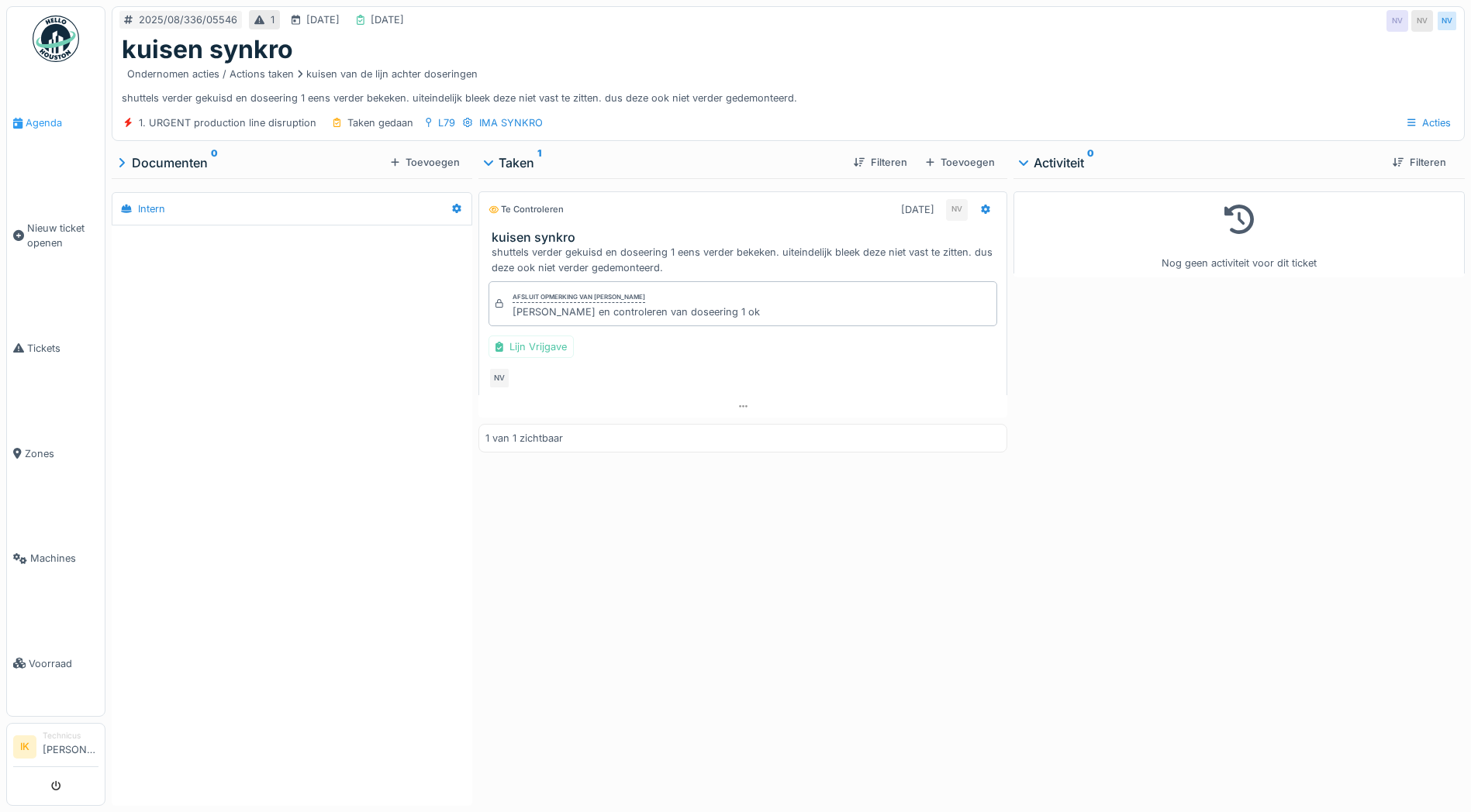
click at [31, 124] on span "Agenda" at bounding box center [61, 123] width 73 height 15
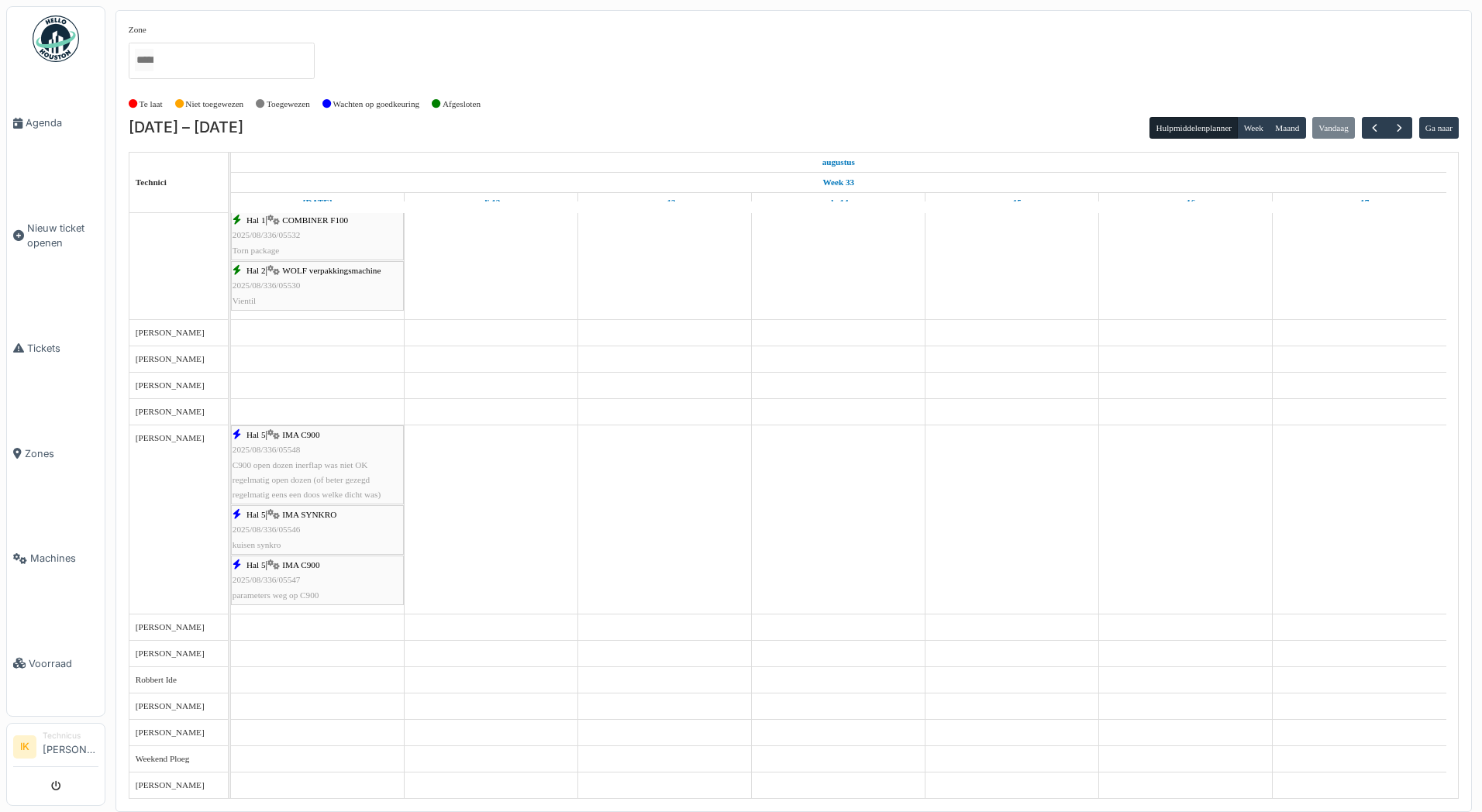
click at [272, 573] on div "Hal 5 | IMA C900 2025/08/336/05547 parameters weg op C900" at bounding box center [317, 580] width 169 height 45
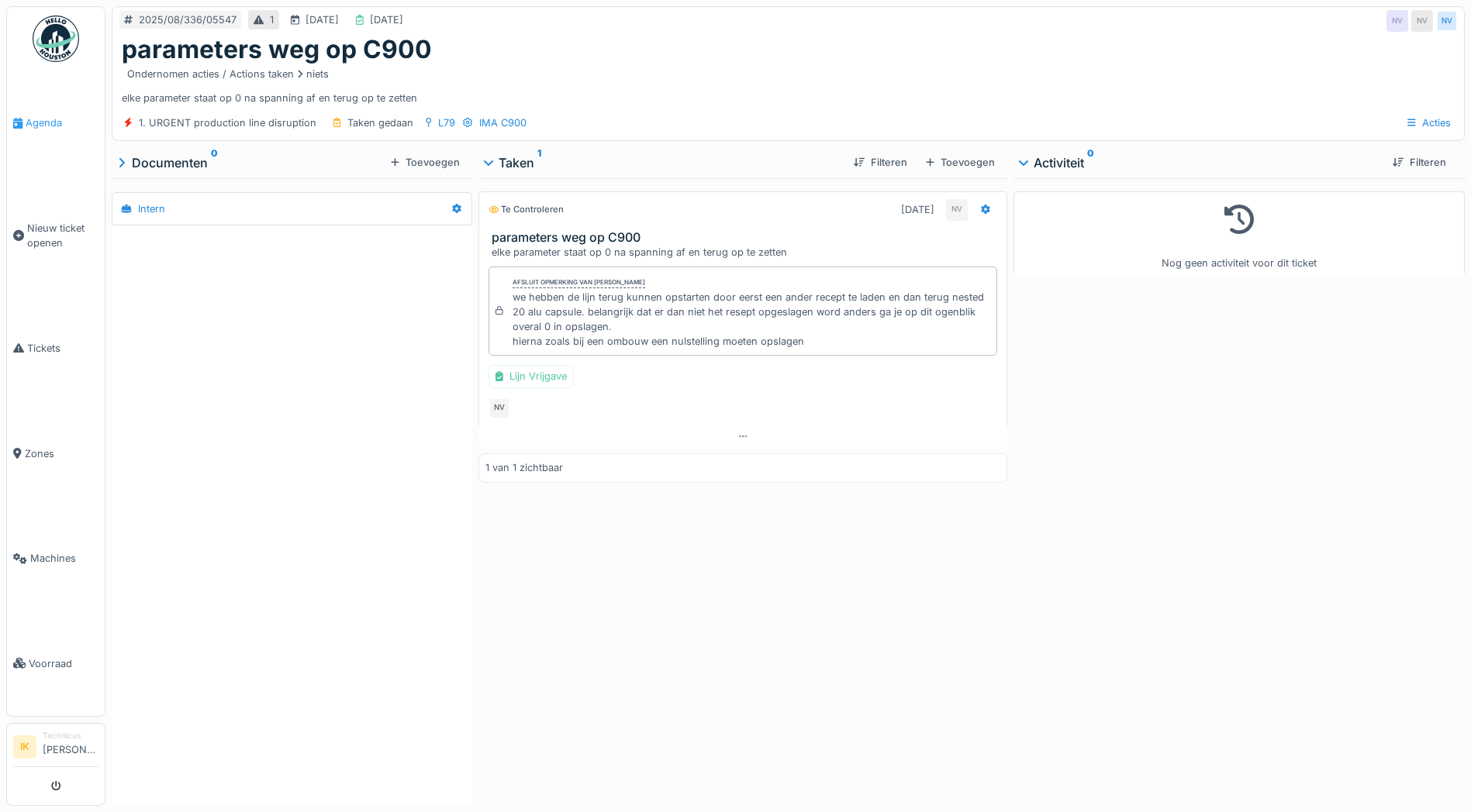
click at [46, 125] on span "Agenda" at bounding box center [61, 123] width 73 height 15
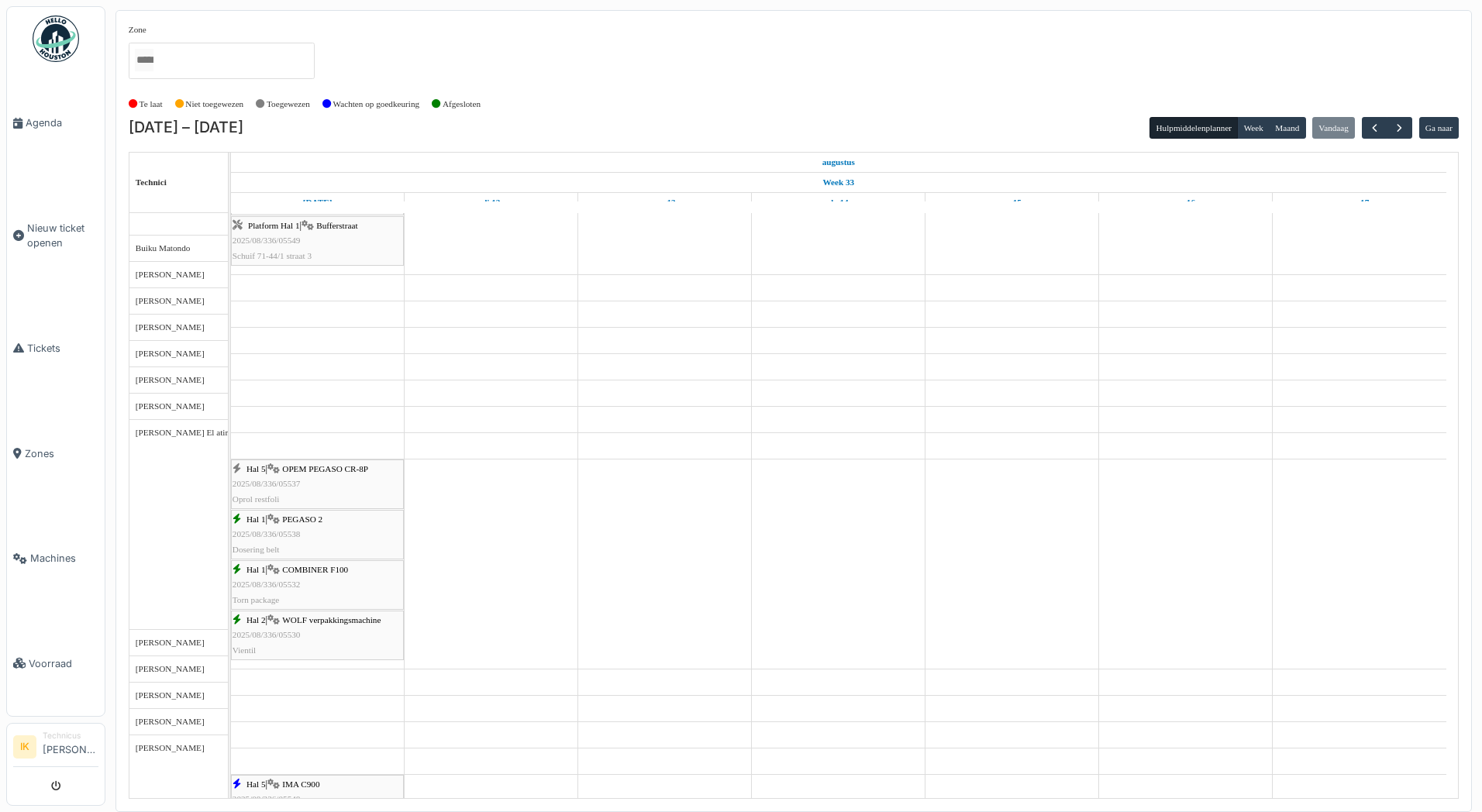
scroll to position [423, 0]
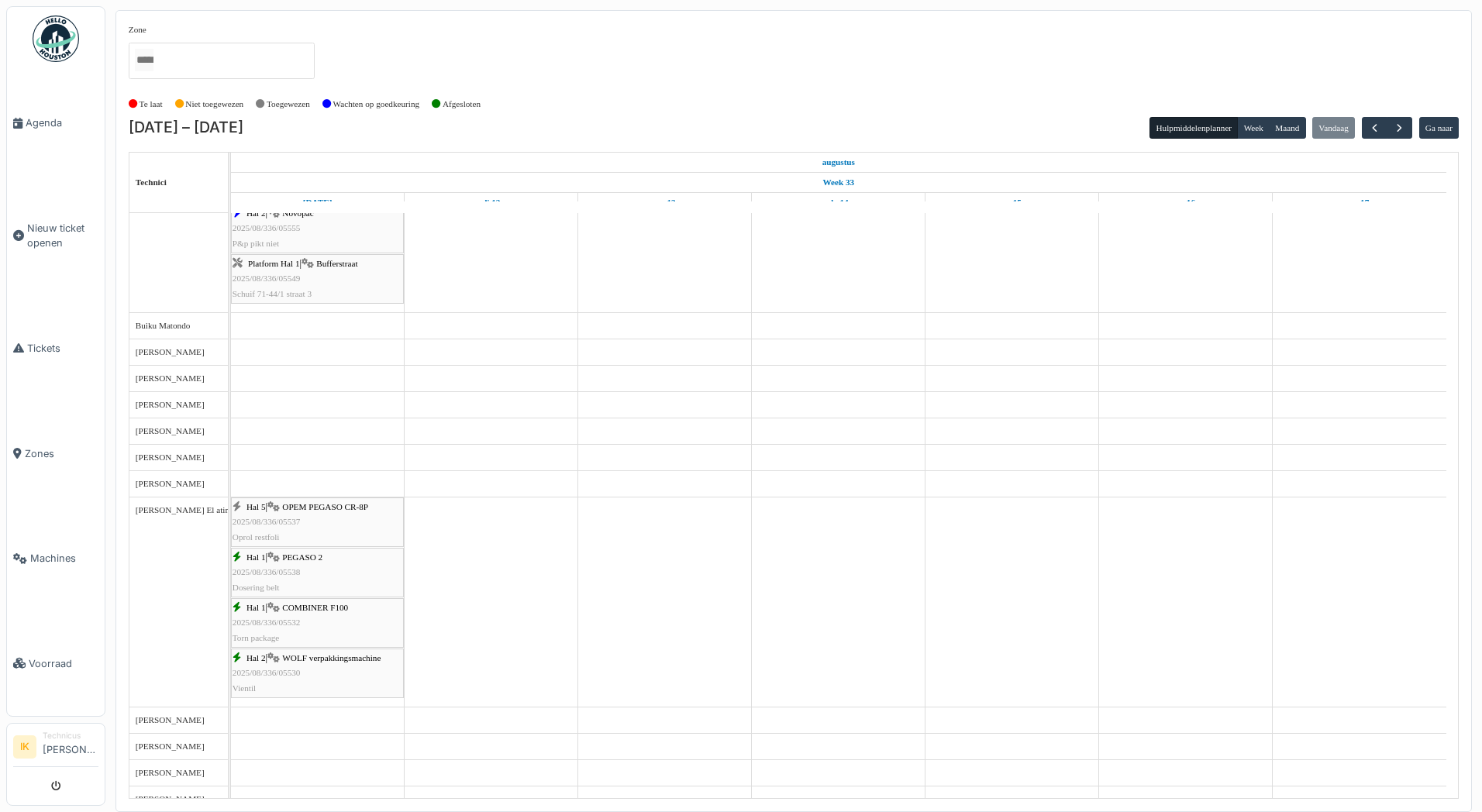
click at [278, 517] on div "Hal 5 | OPEM PEGASO CR-8P 2025/08/336/05537 Oprol restfoli" at bounding box center [317, 522] width 169 height 45
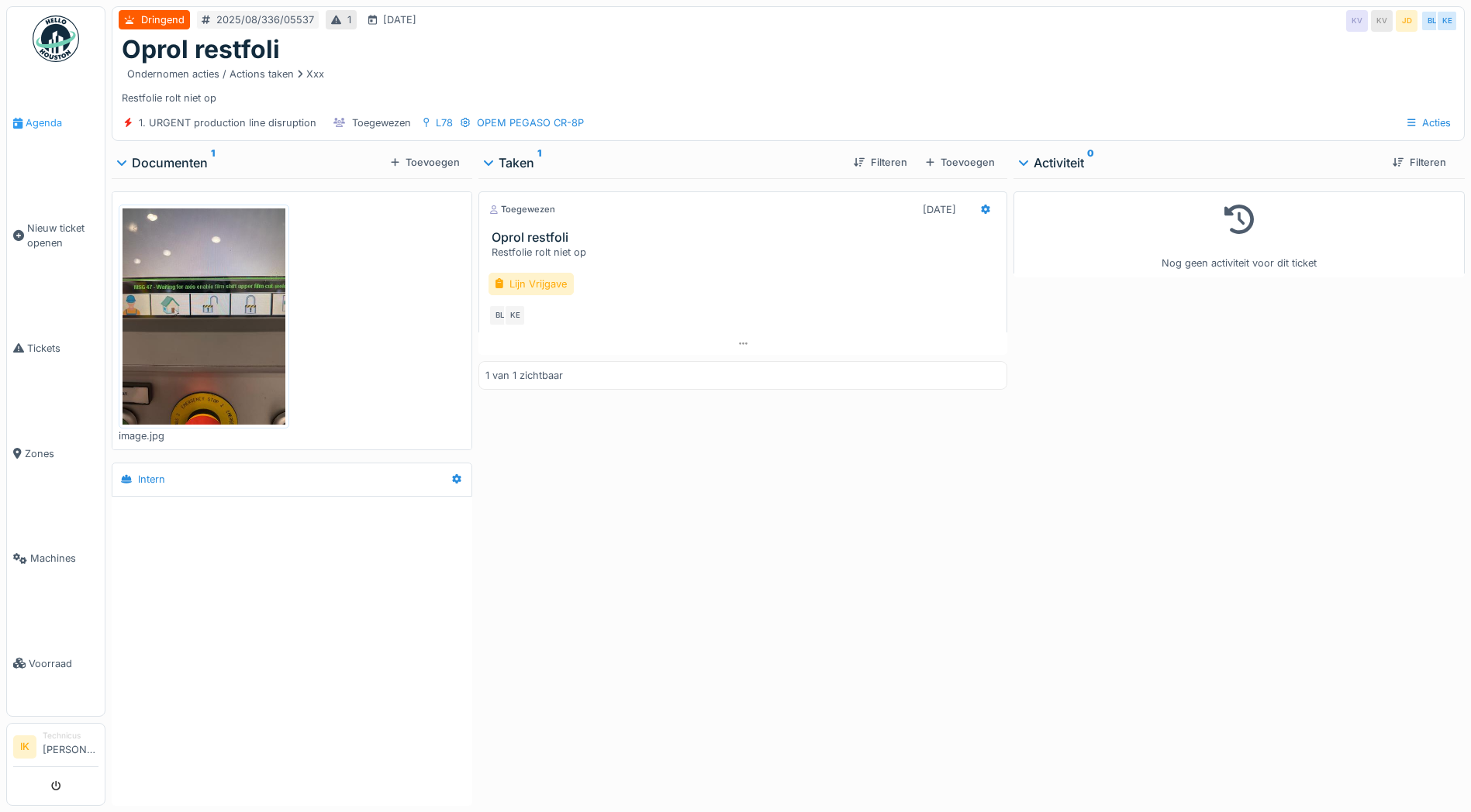
click at [36, 122] on span "Agenda" at bounding box center [61, 123] width 73 height 15
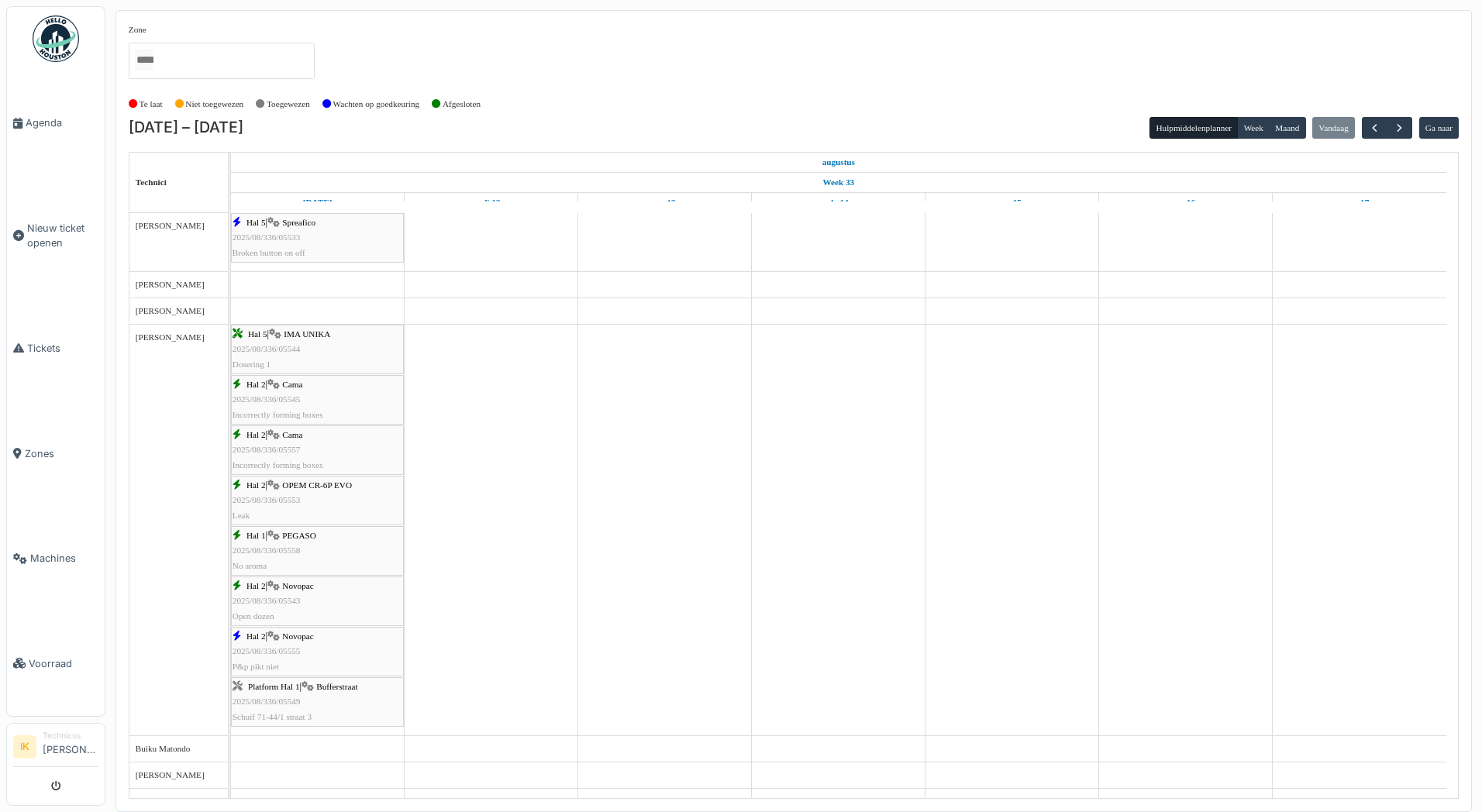
click at [321, 237] on div "Hal 5 | Spreafico 2025/08/336/05533 Broken button on off" at bounding box center [317, 237] width 169 height 45
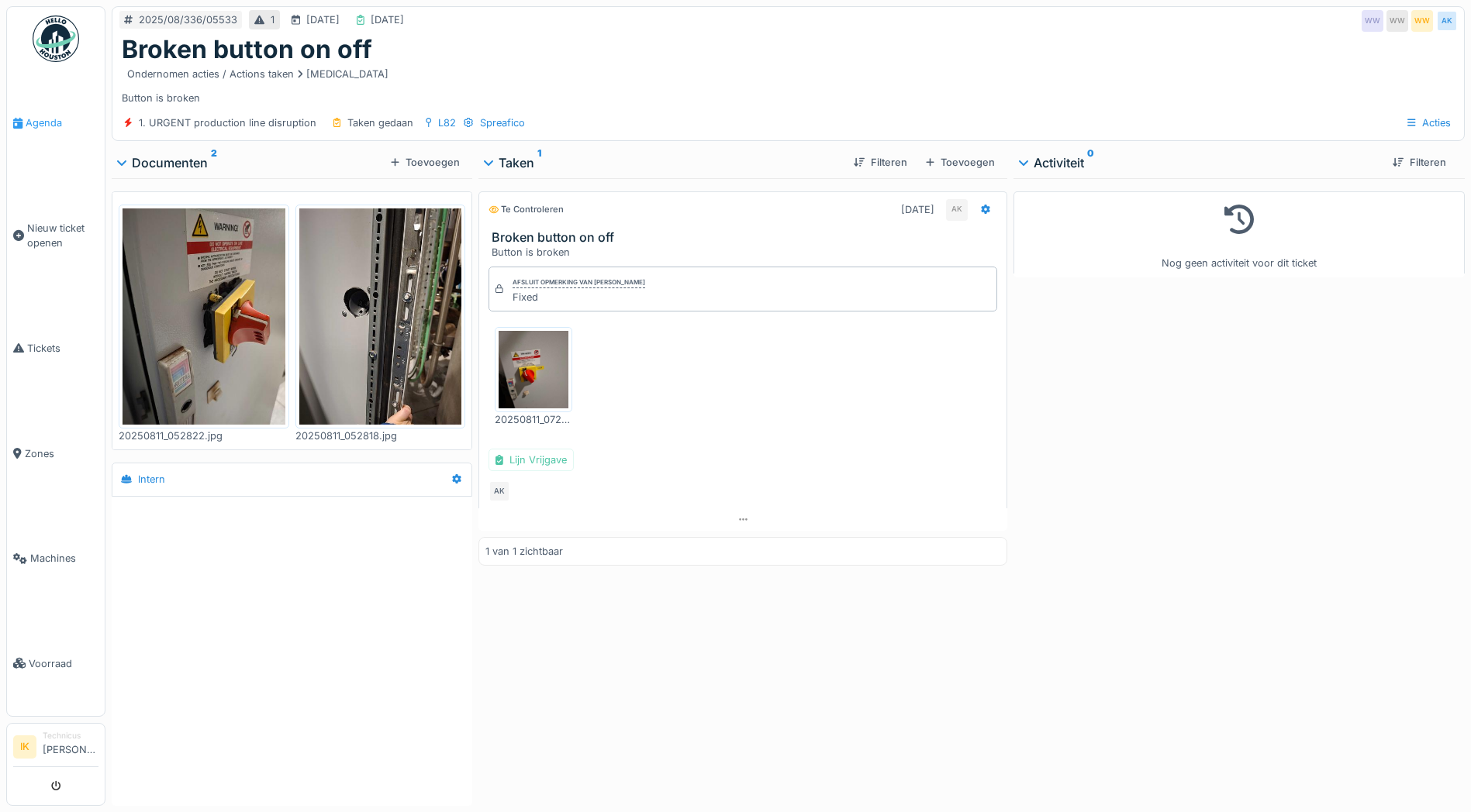
click at [35, 124] on span "Agenda" at bounding box center [61, 123] width 73 height 15
